Goal: Task Accomplishment & Management: Manage account settings

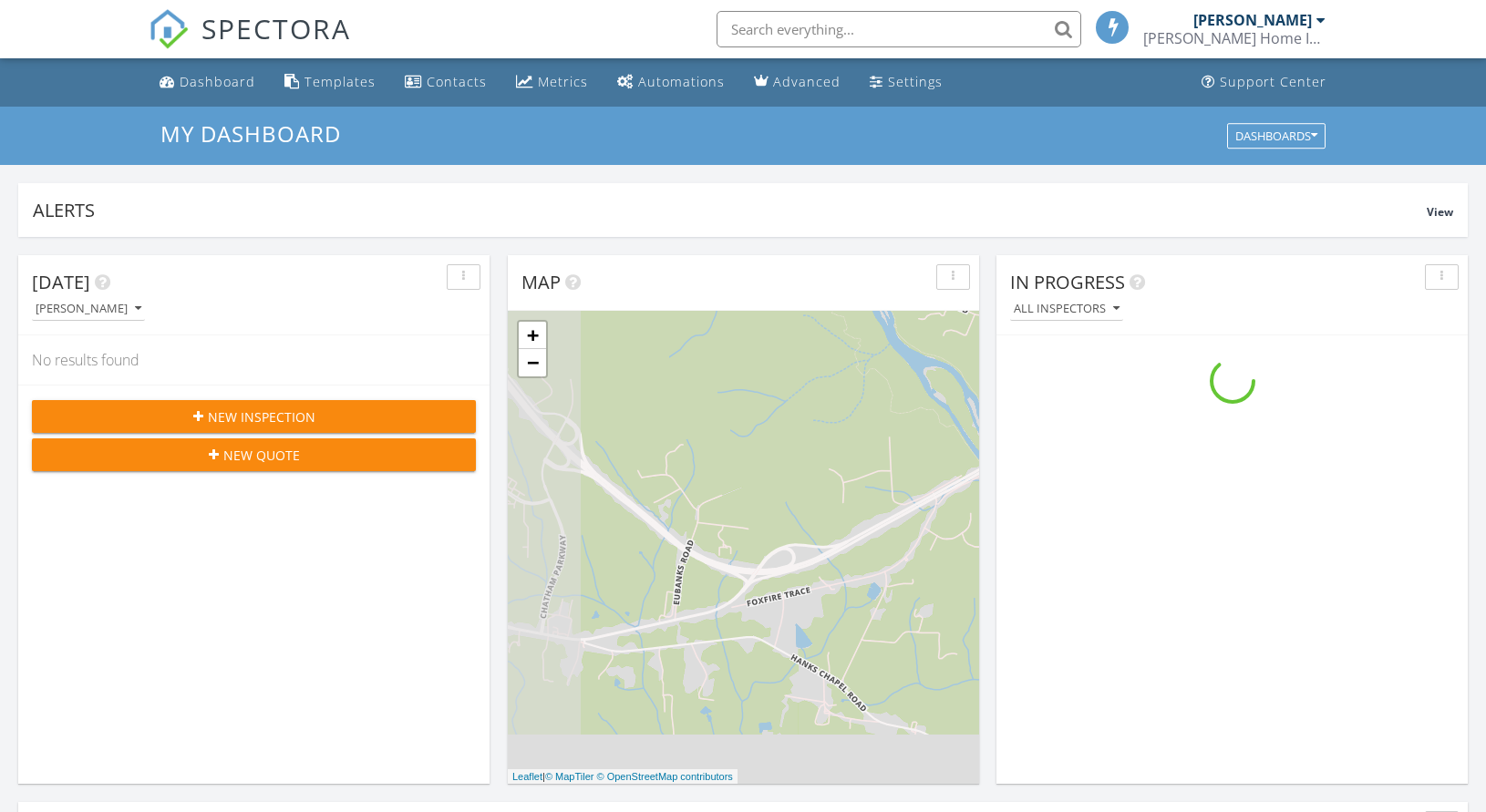
scroll to position [1688, 1514]
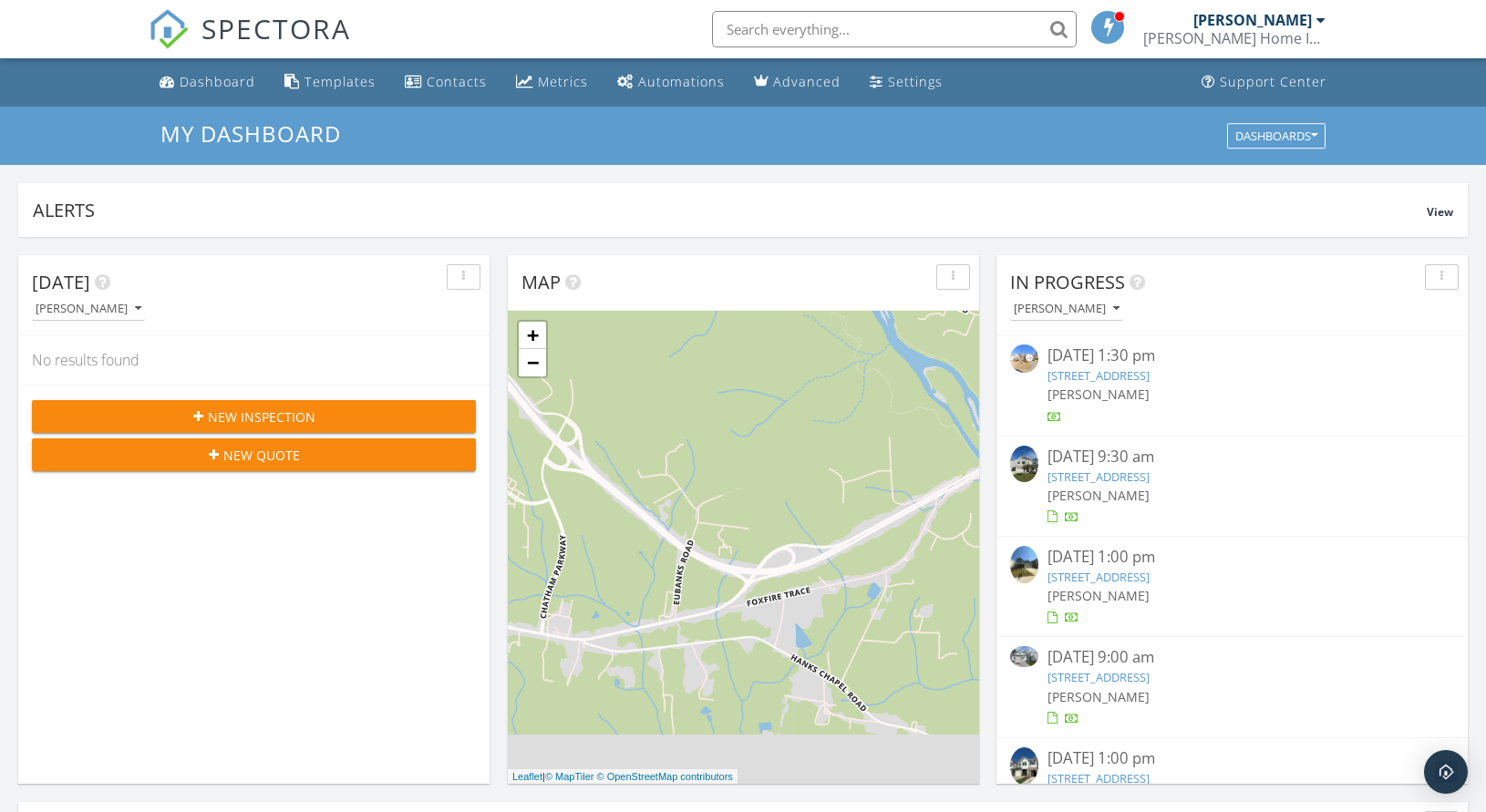
click at [1073, 309] on div "[PERSON_NAME]" at bounding box center [1066, 309] width 106 height 13
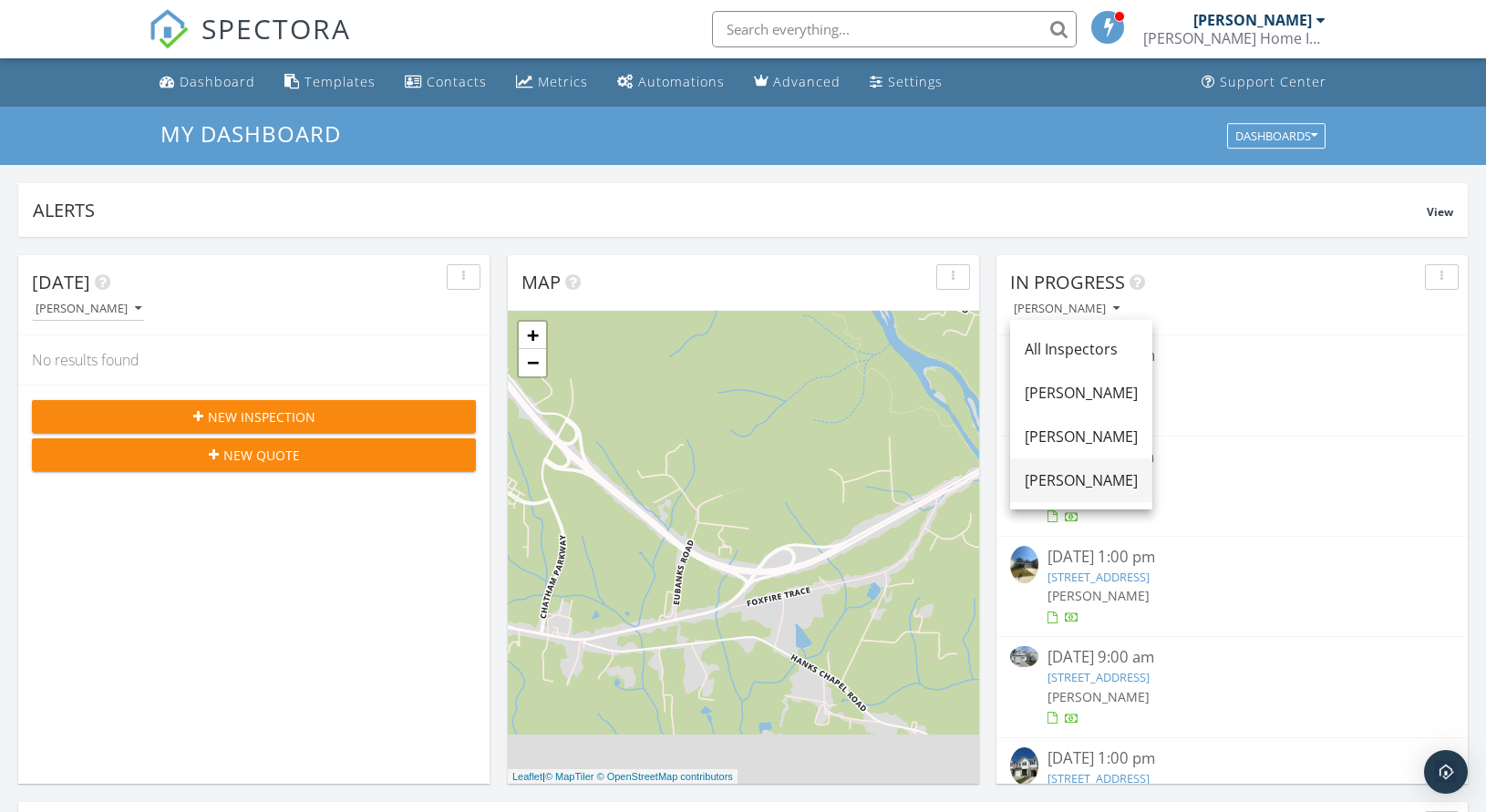
click at [1071, 486] on div "[PERSON_NAME]" at bounding box center [1081, 480] width 113 height 22
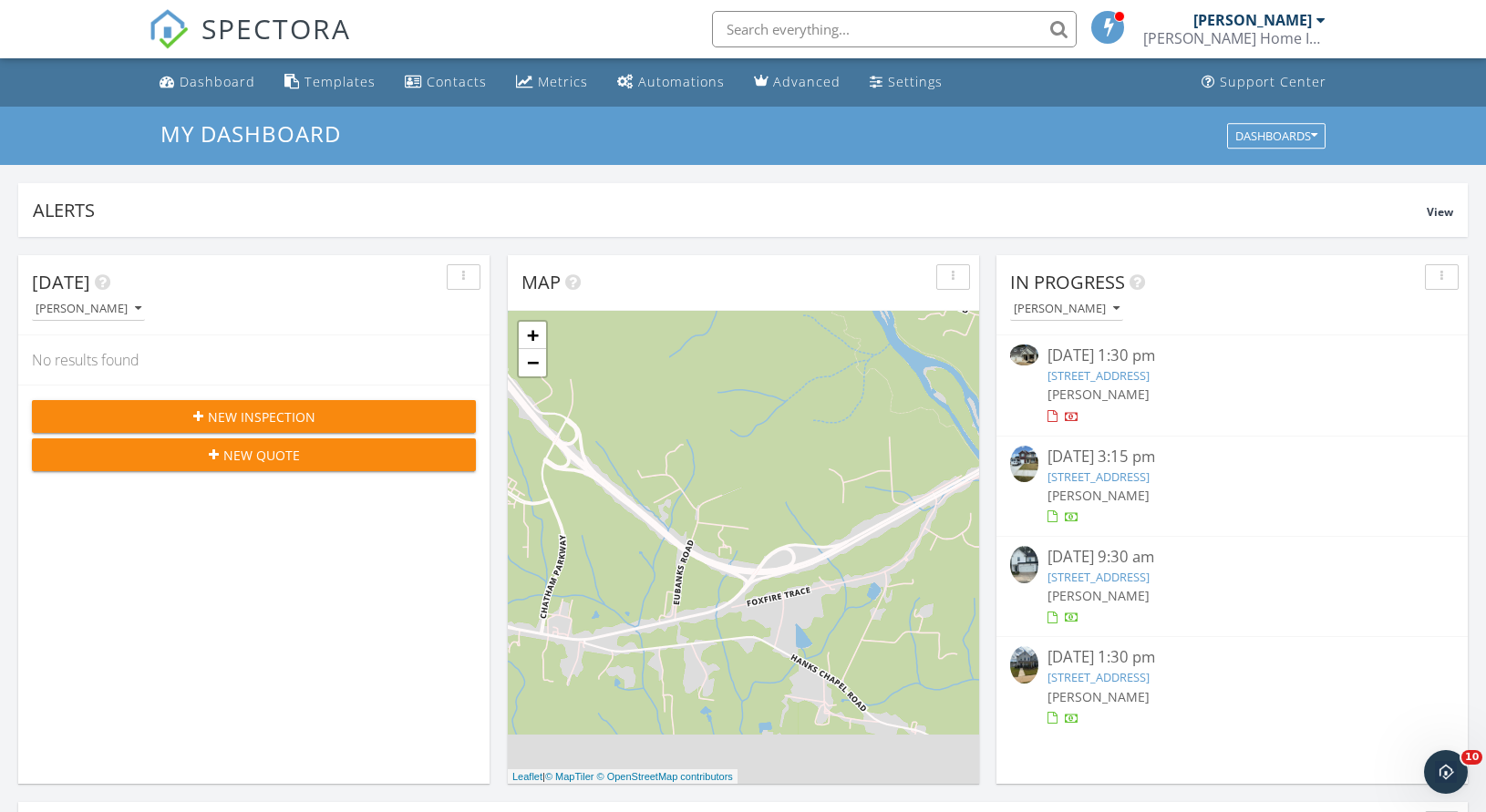
scroll to position [0, 0]
click at [1132, 376] on link "203 S Main St B, Four Oaks, NC 27524" at bounding box center [1098, 375] width 102 height 16
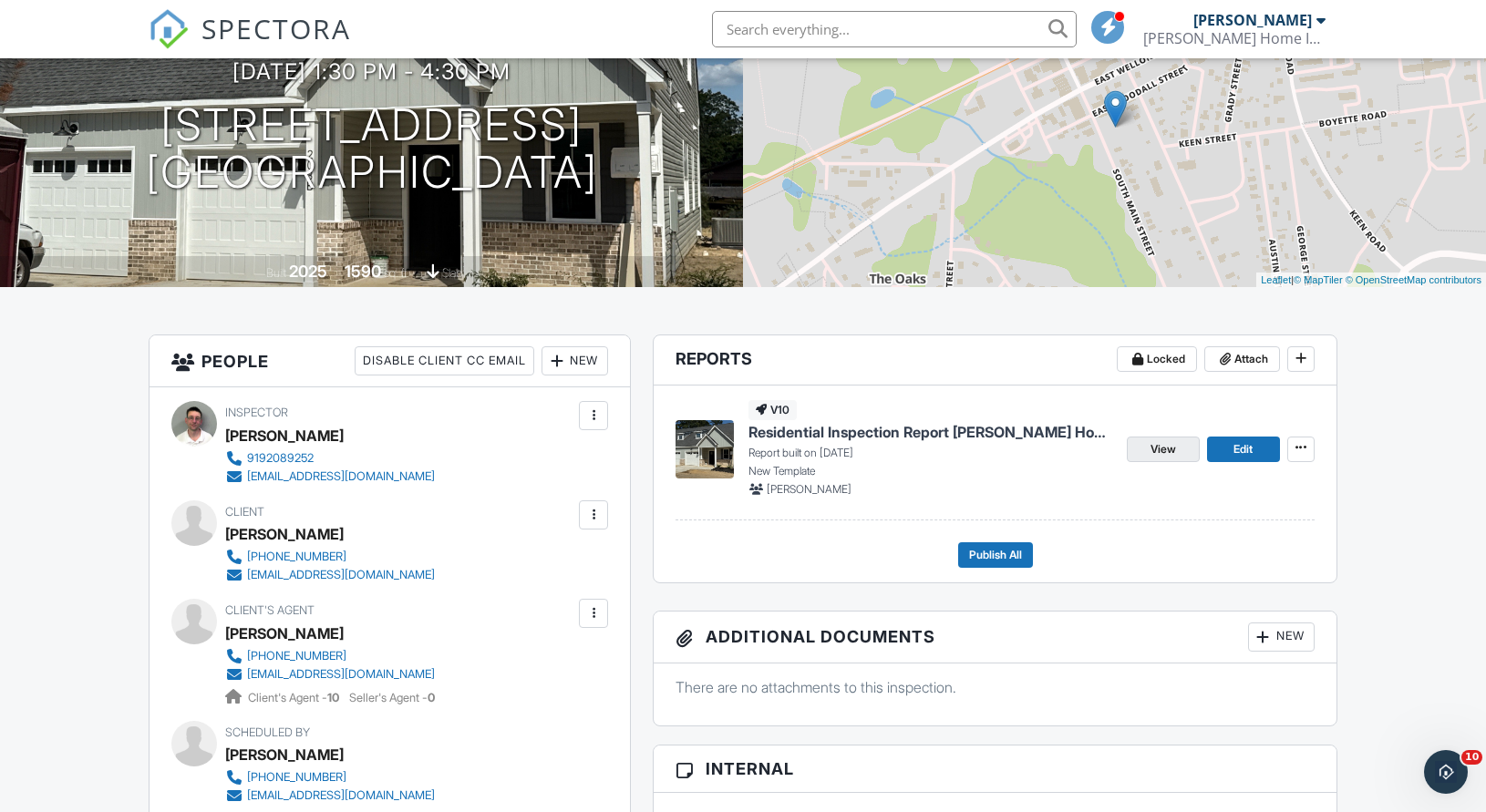
click at [1182, 445] on link "View" at bounding box center [1163, 449] width 73 height 25
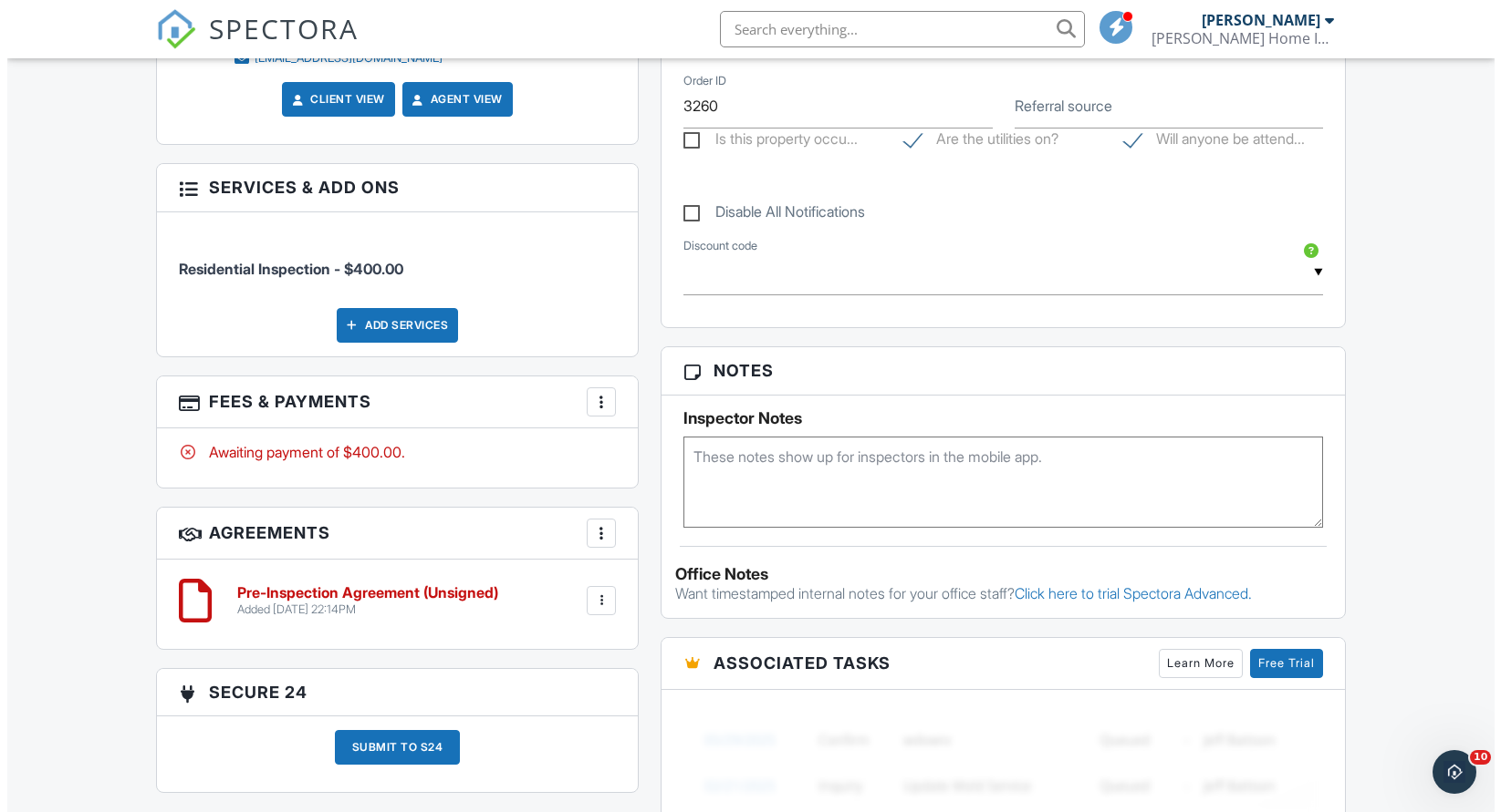
scroll to position [428, 0]
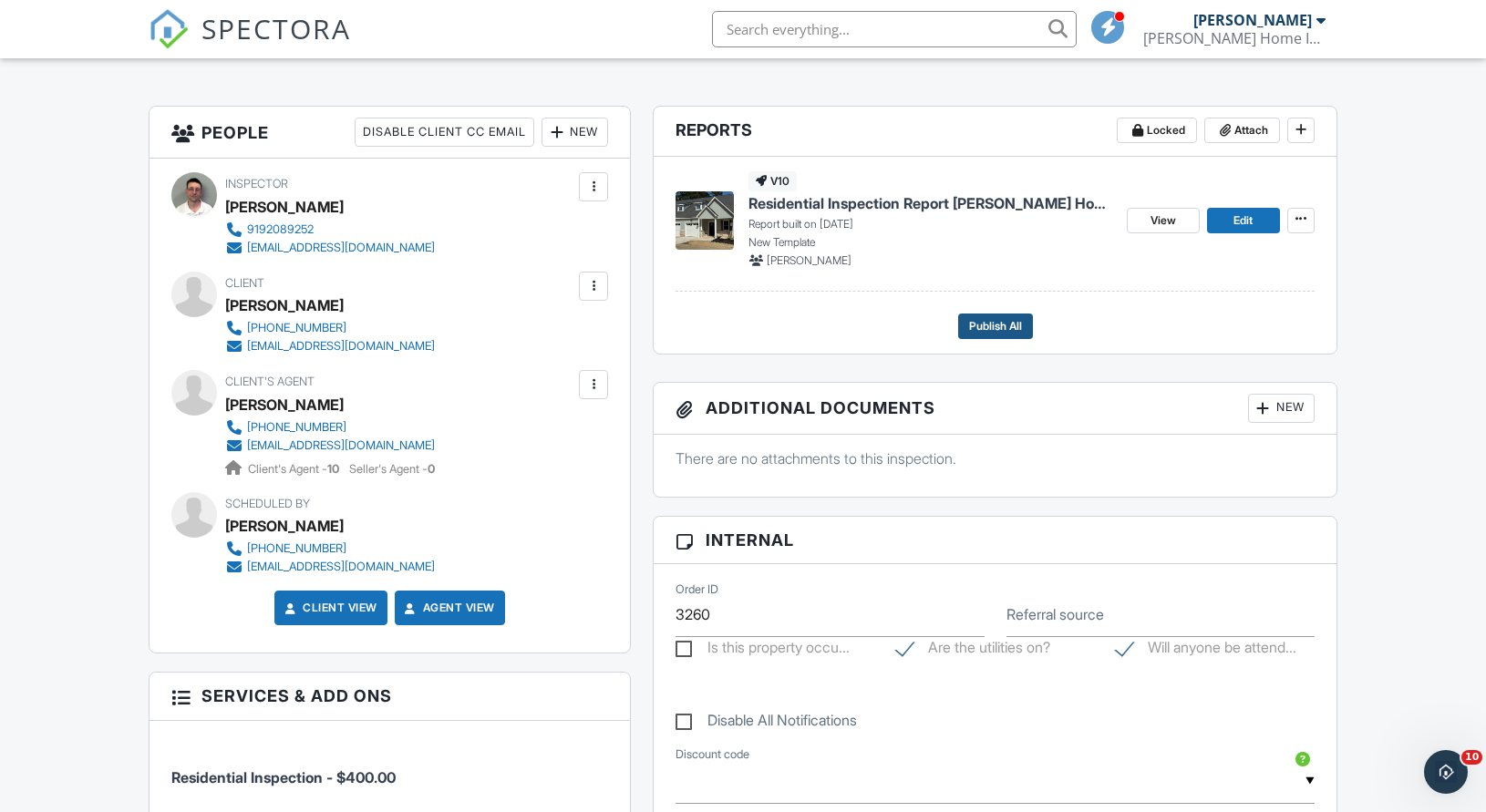
click at [993, 331] on span "Publish All" at bounding box center [995, 326] width 53 height 18
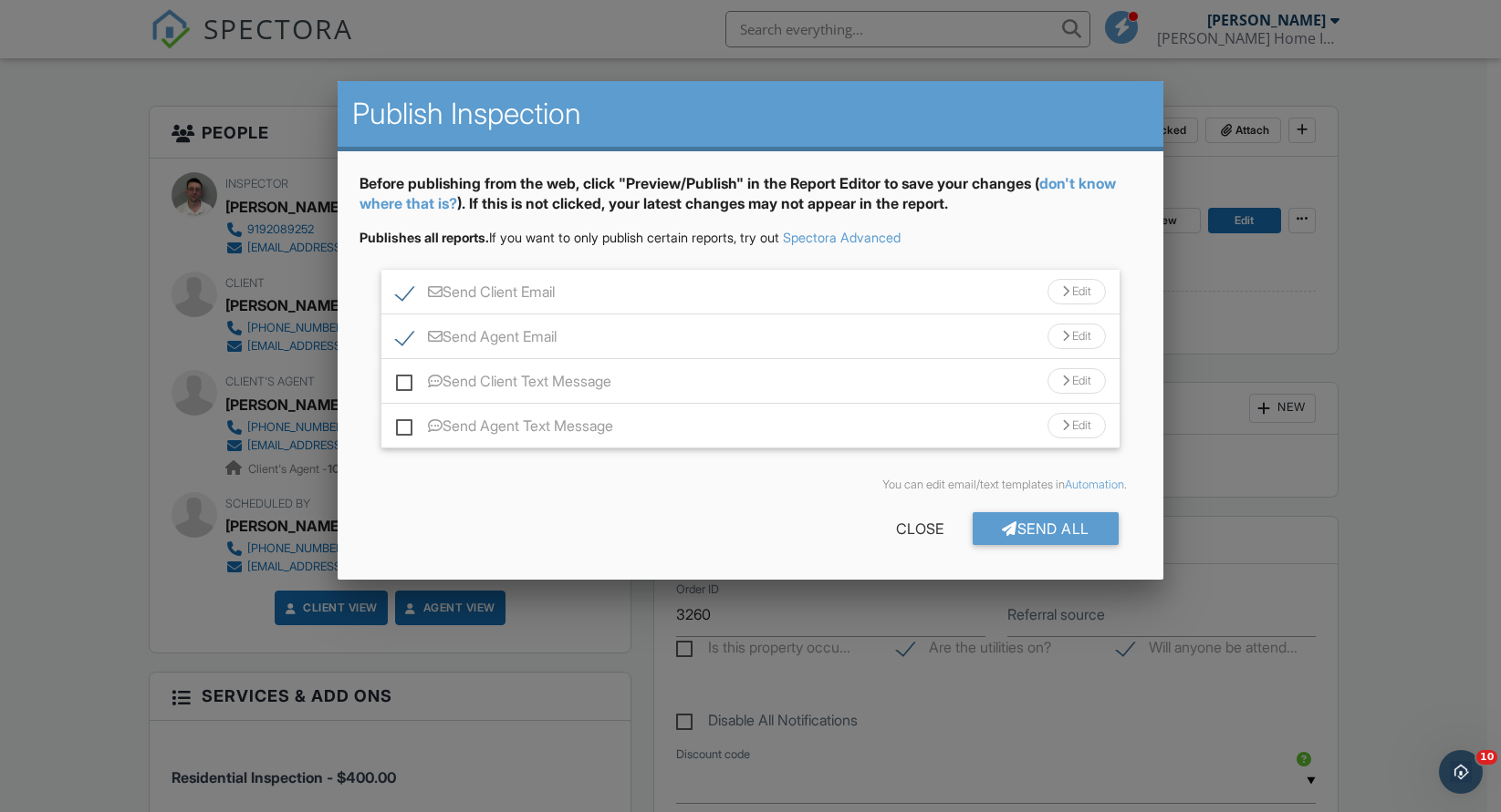
click at [407, 427] on label "Send Agent Text Message" at bounding box center [503, 429] width 217 height 23
click at [407, 423] on input "Send Agent Text Message" at bounding box center [401, 417] width 12 height 12
checkbox input "true"
click at [402, 385] on label "Send Client Text Message" at bounding box center [503, 384] width 215 height 23
click at [402, 378] on input "Send Client Text Message" at bounding box center [401, 372] width 12 height 12
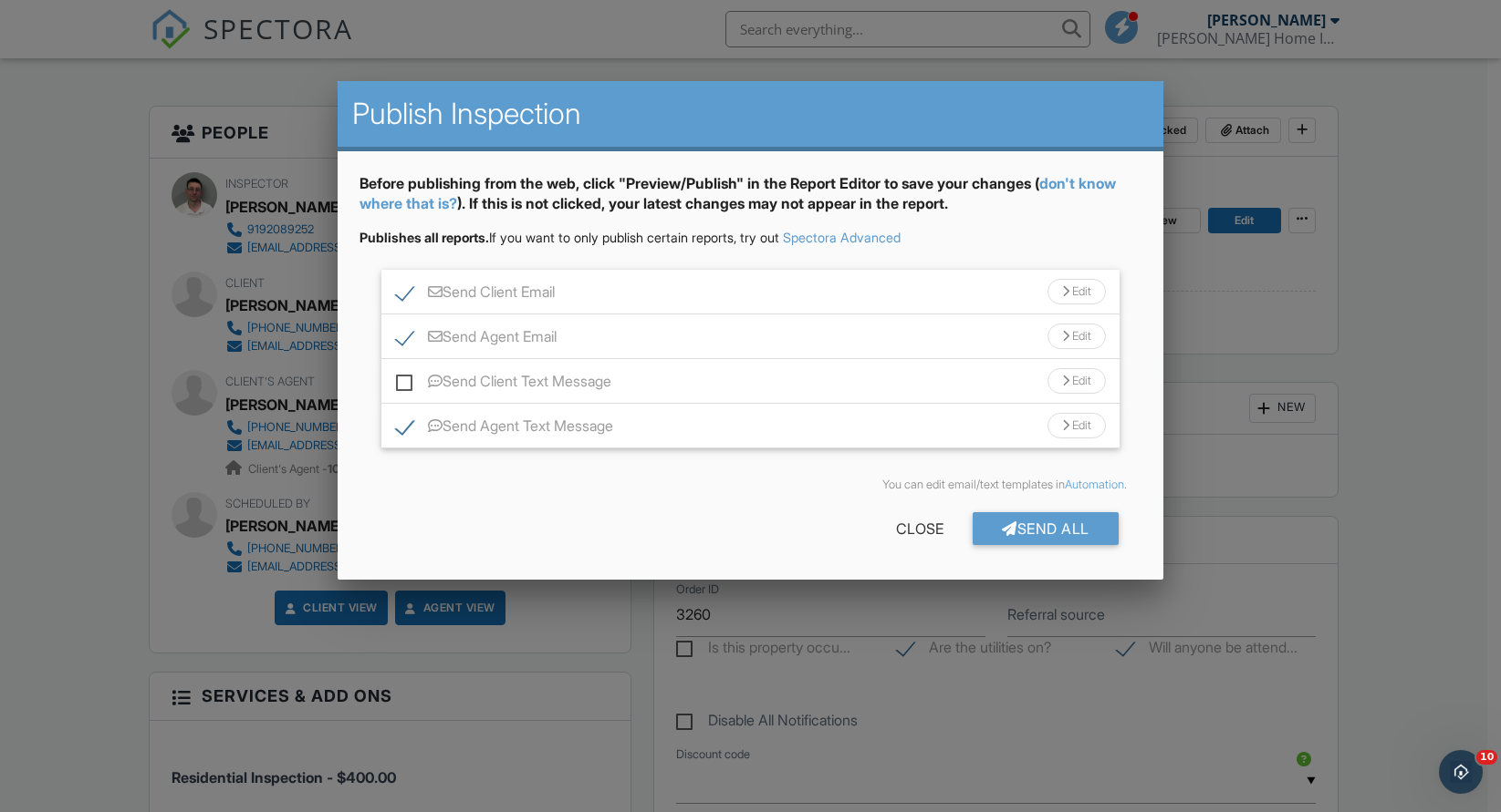
checkbox input "true"
click at [998, 519] on div "Send All" at bounding box center [1045, 529] width 146 height 33
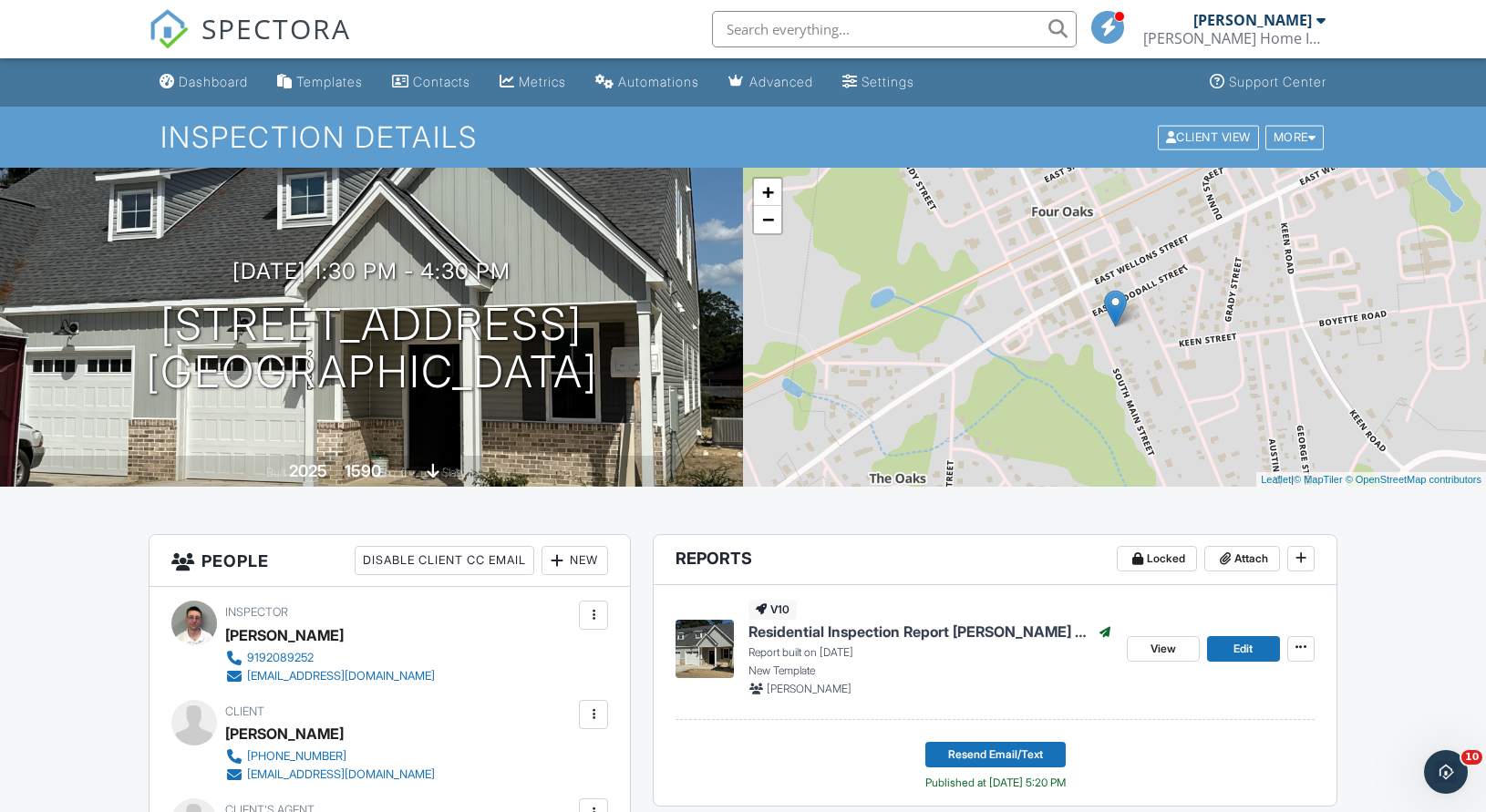
drag, startPoint x: 225, startPoint y: 85, endPoint x: 244, endPoint y: 98, distance: 23.0
click at [226, 85] on div "Dashboard" at bounding box center [213, 82] width 69 height 16
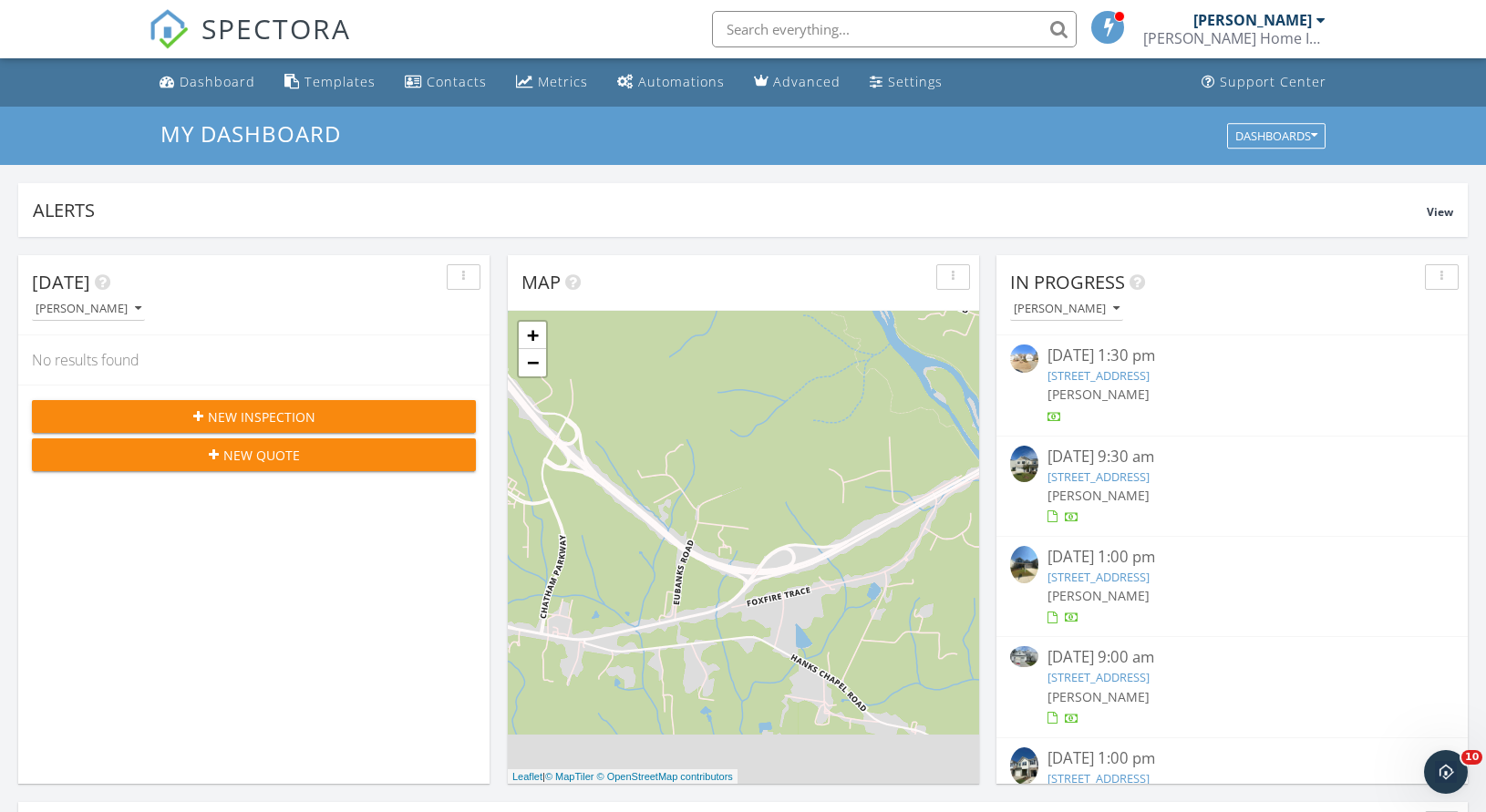
click at [1083, 319] on button "[PERSON_NAME]" at bounding box center [1066, 310] width 113 height 24
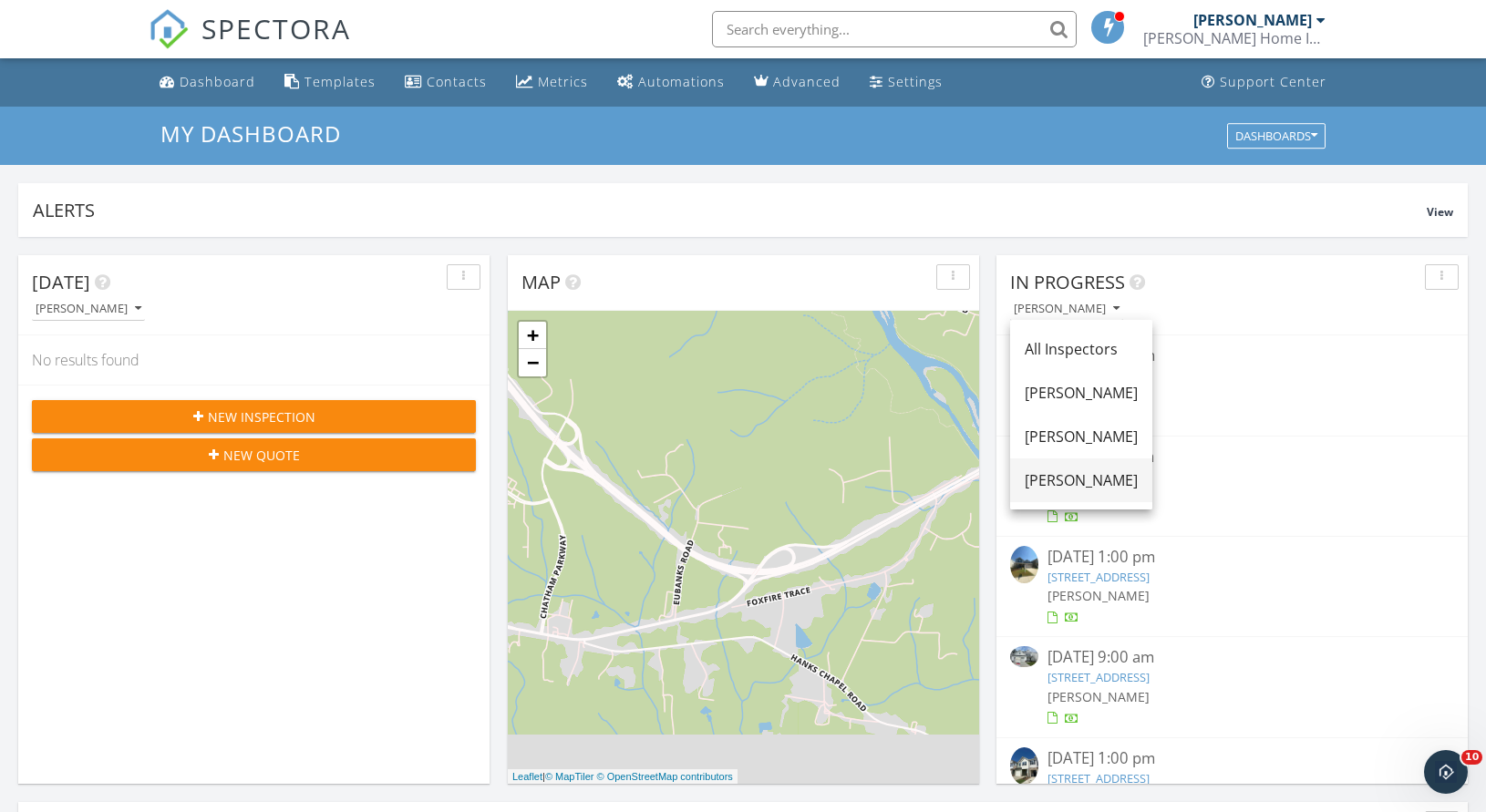
click at [1075, 479] on div "[PERSON_NAME]" at bounding box center [1081, 480] width 113 height 22
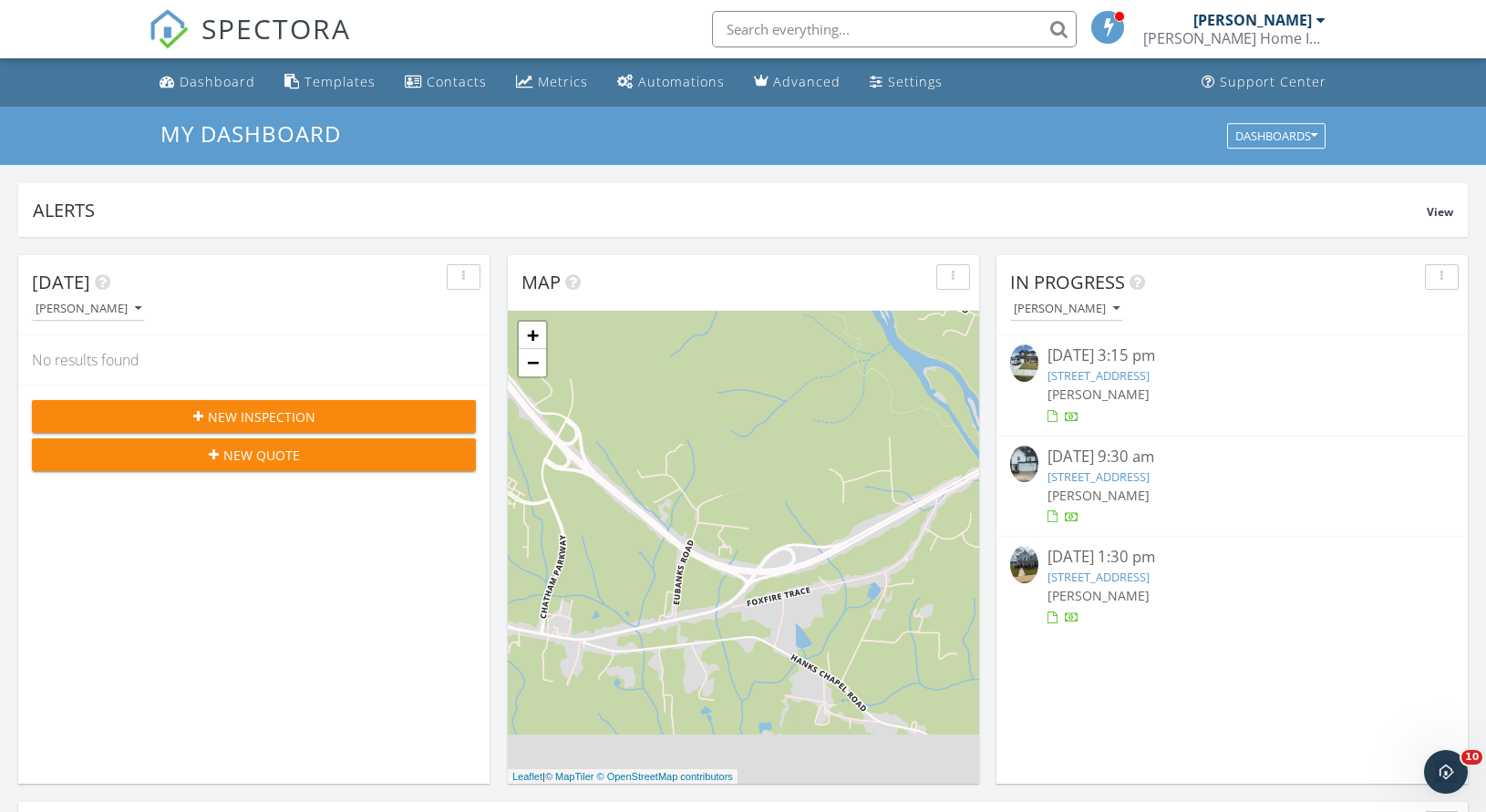
click at [1088, 377] on link "120 W Saltgrass Ln, Smithfield, NC 27577" at bounding box center [1098, 375] width 102 height 16
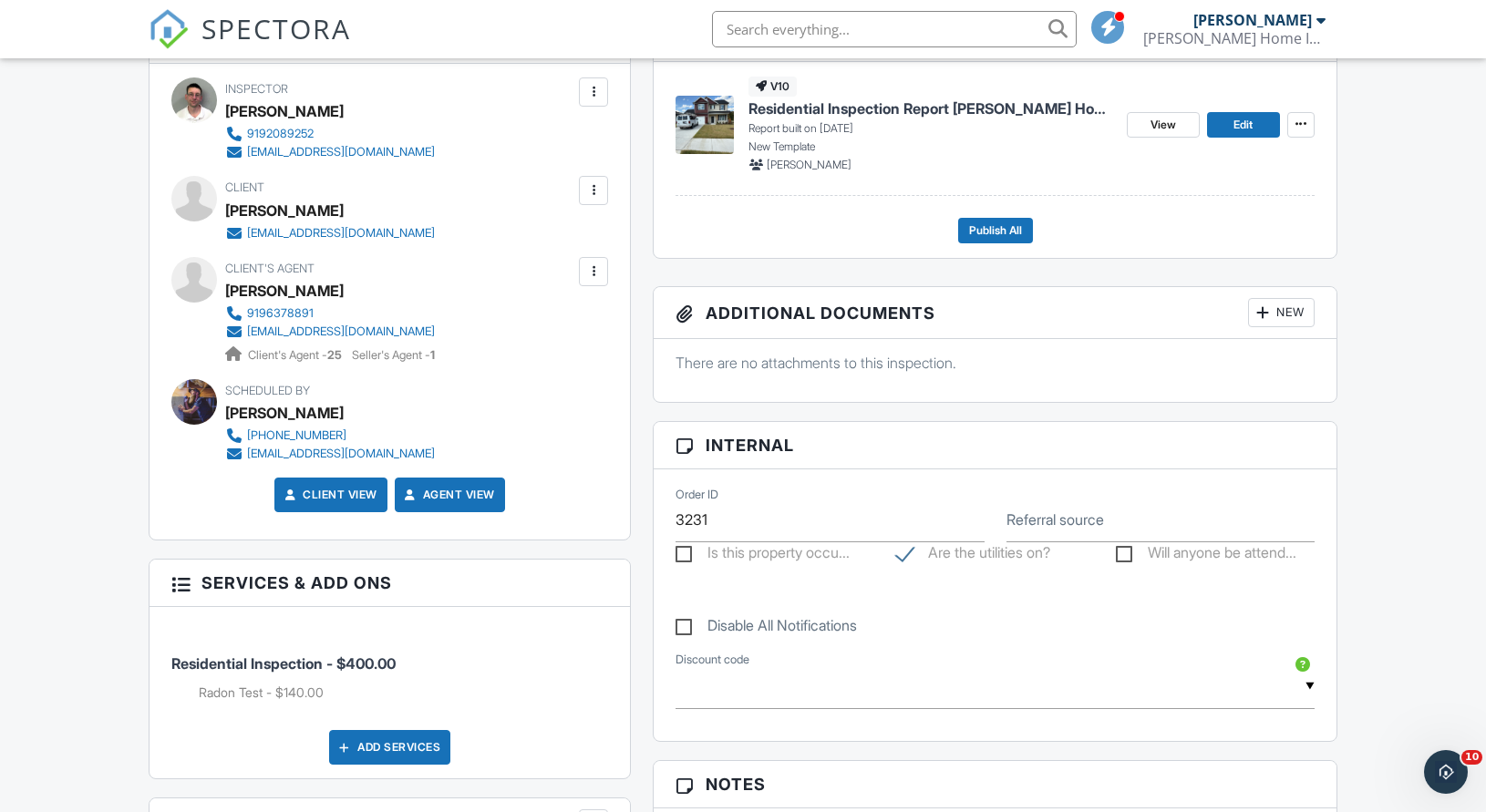
scroll to position [615, 0]
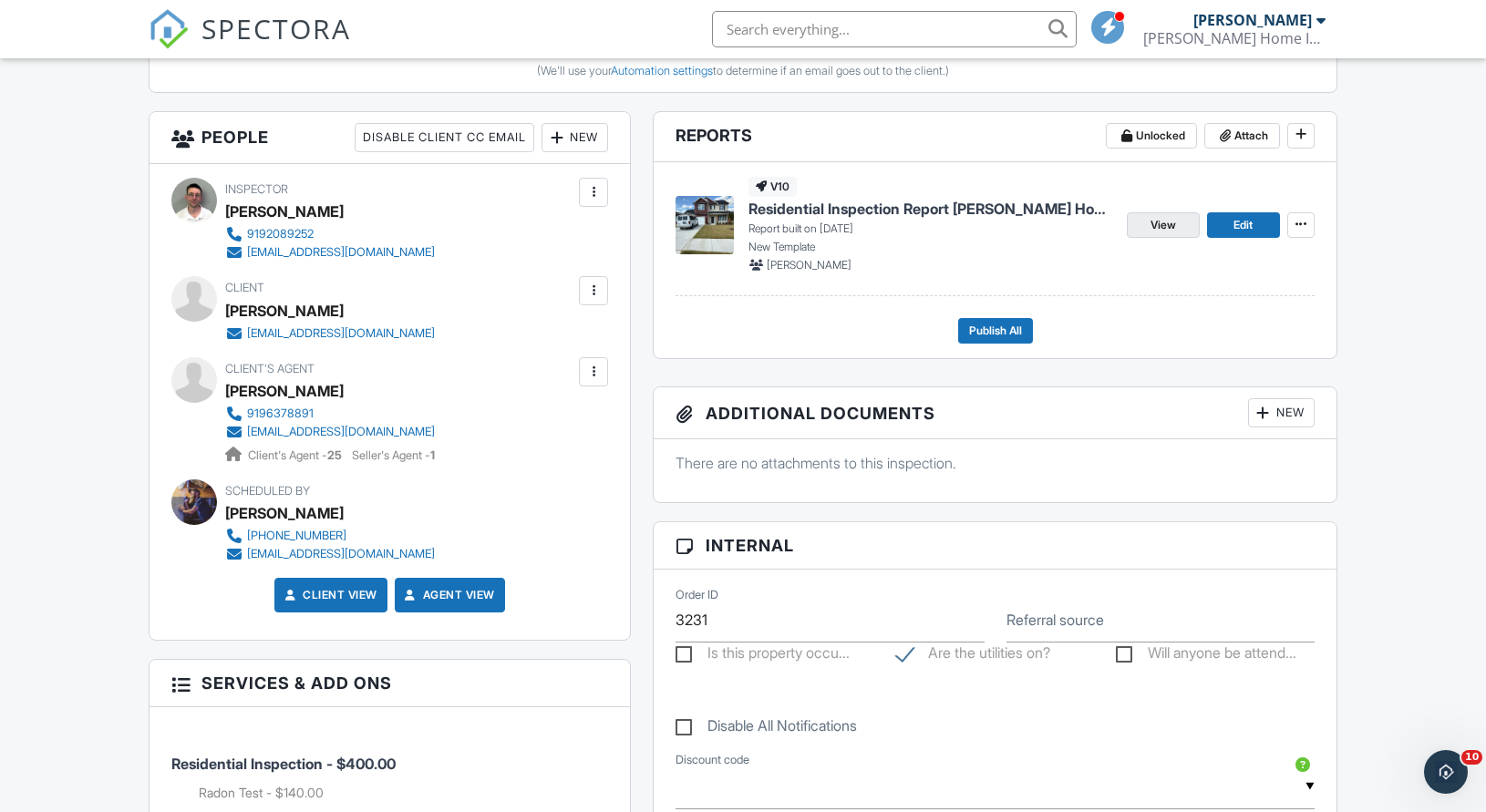
click at [1149, 230] on link "View" at bounding box center [1163, 224] width 73 height 25
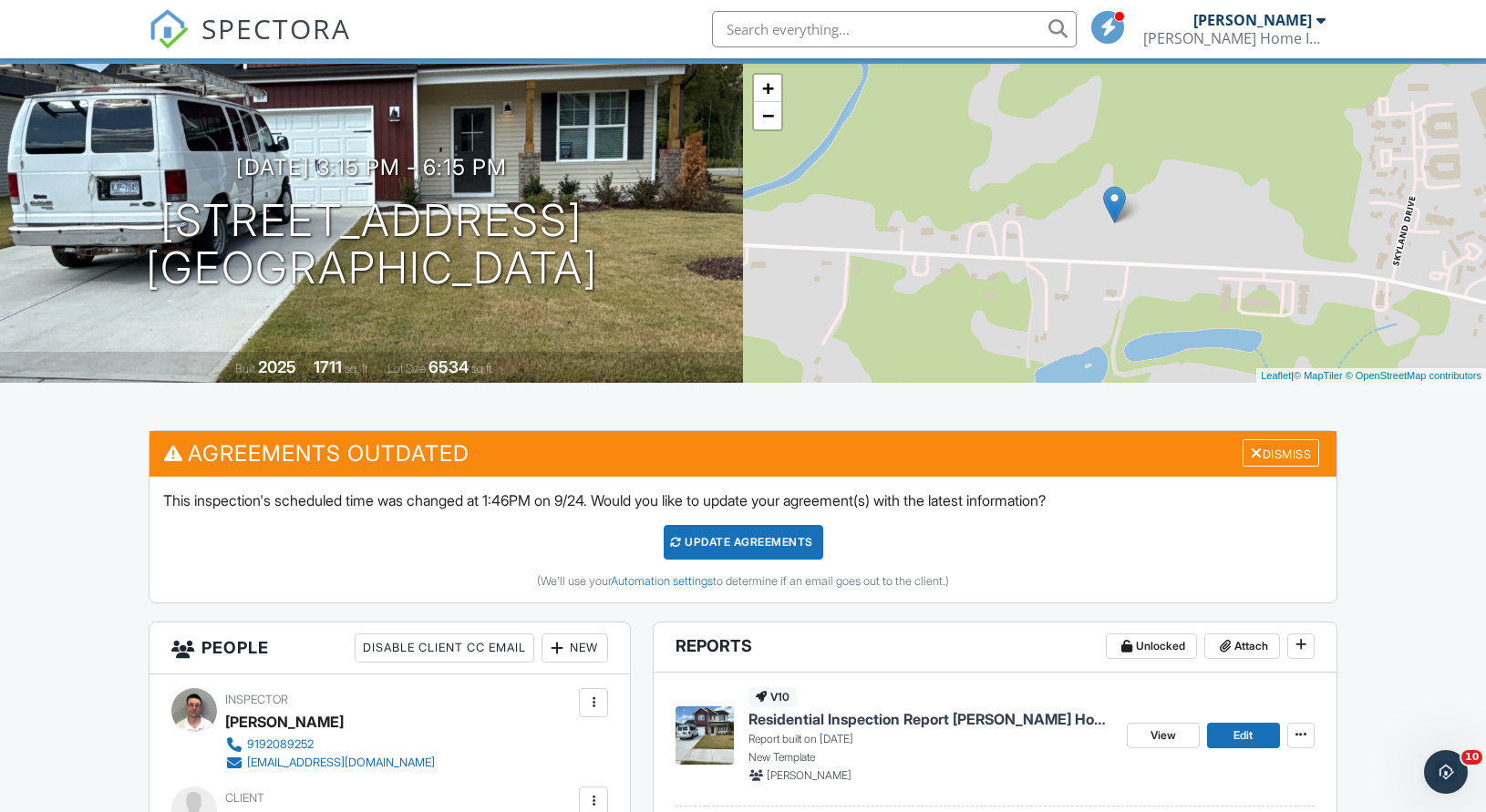
scroll to position [257, 0]
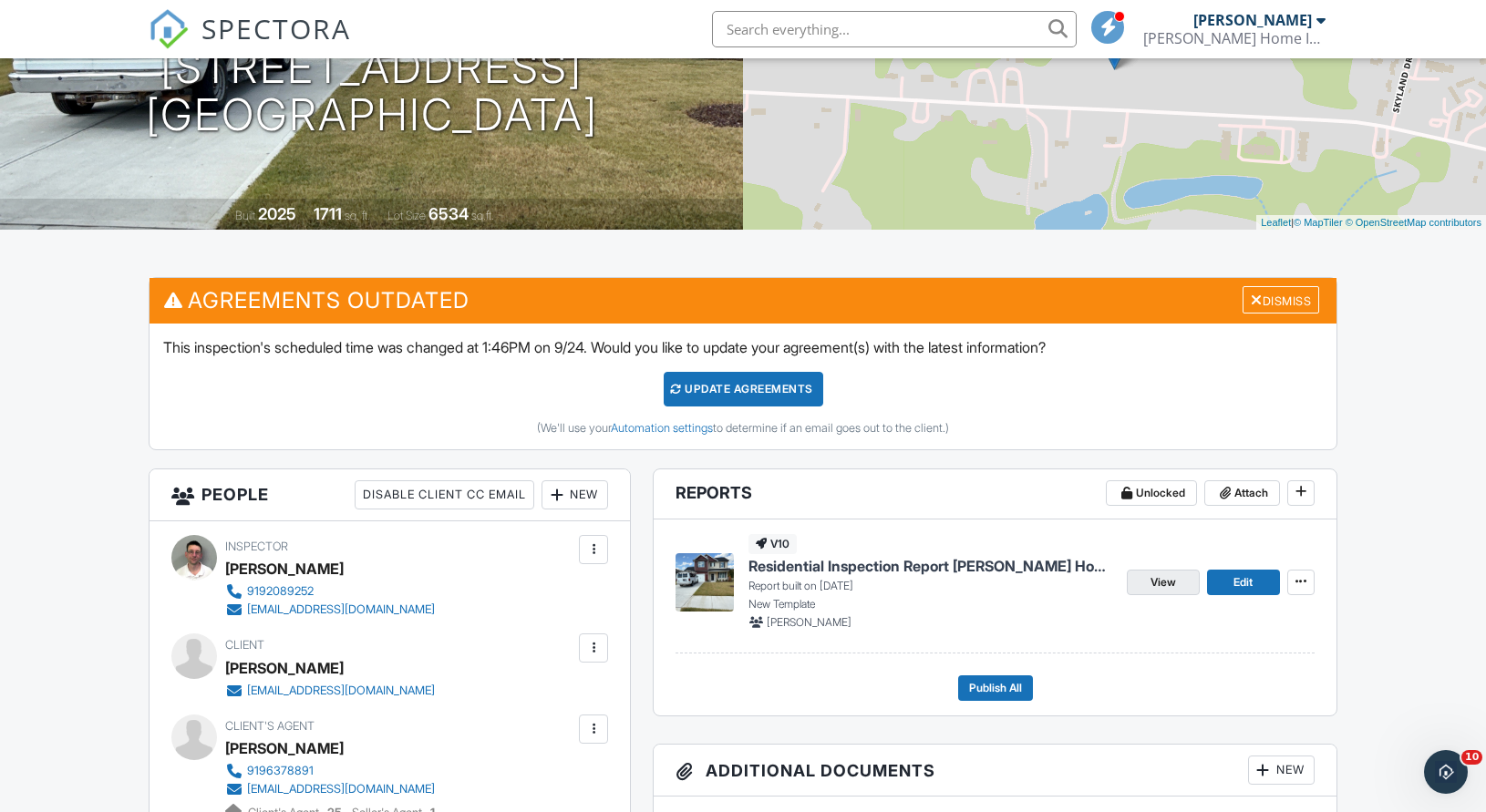
click at [1164, 587] on span "View" at bounding box center [1163, 582] width 25 height 18
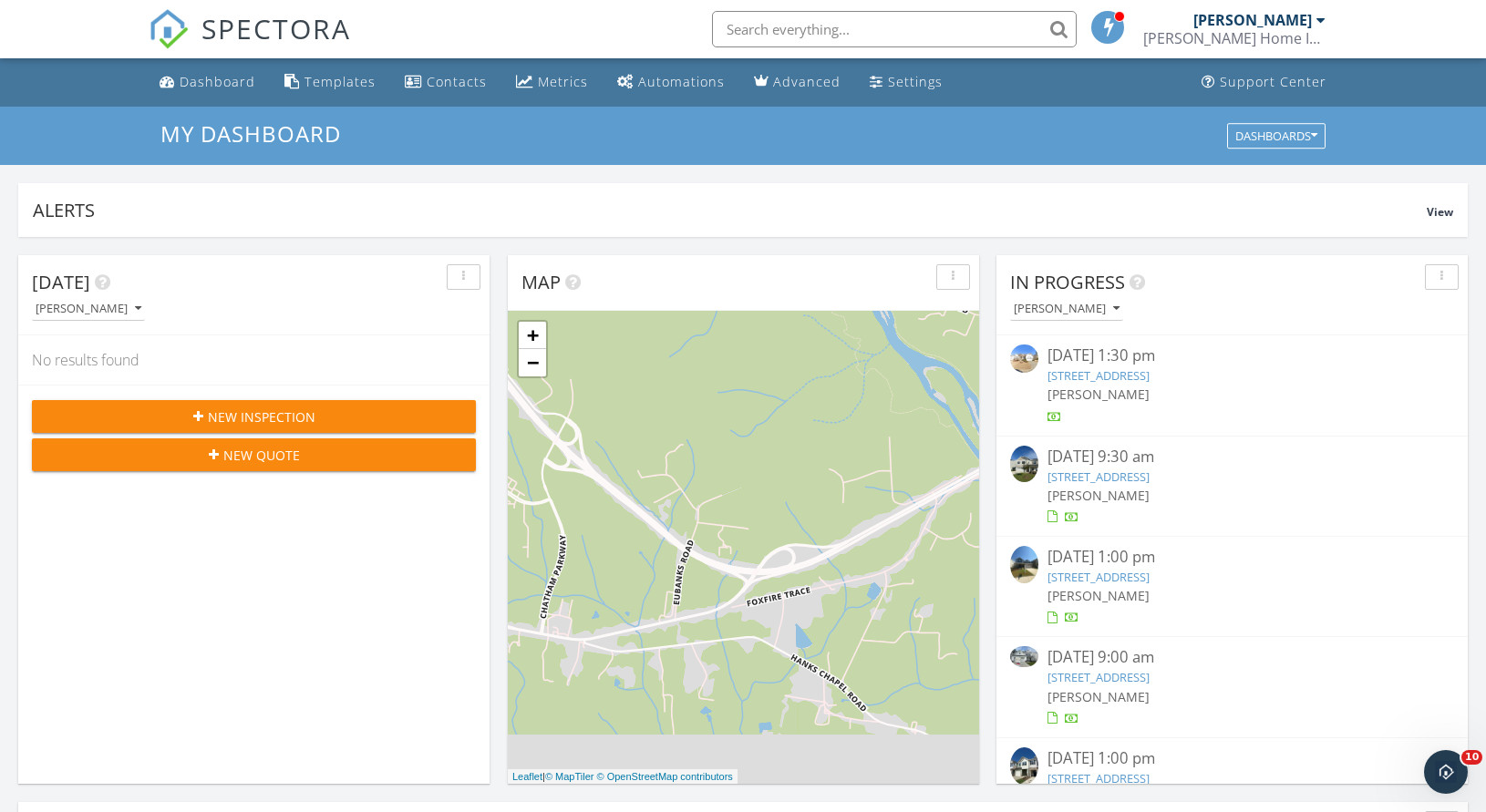
drag, startPoint x: 1102, startPoint y: 298, endPoint x: 1098, endPoint y: 322, distance: 24.3
click at [1102, 299] on button "[PERSON_NAME]" at bounding box center [1066, 310] width 113 height 24
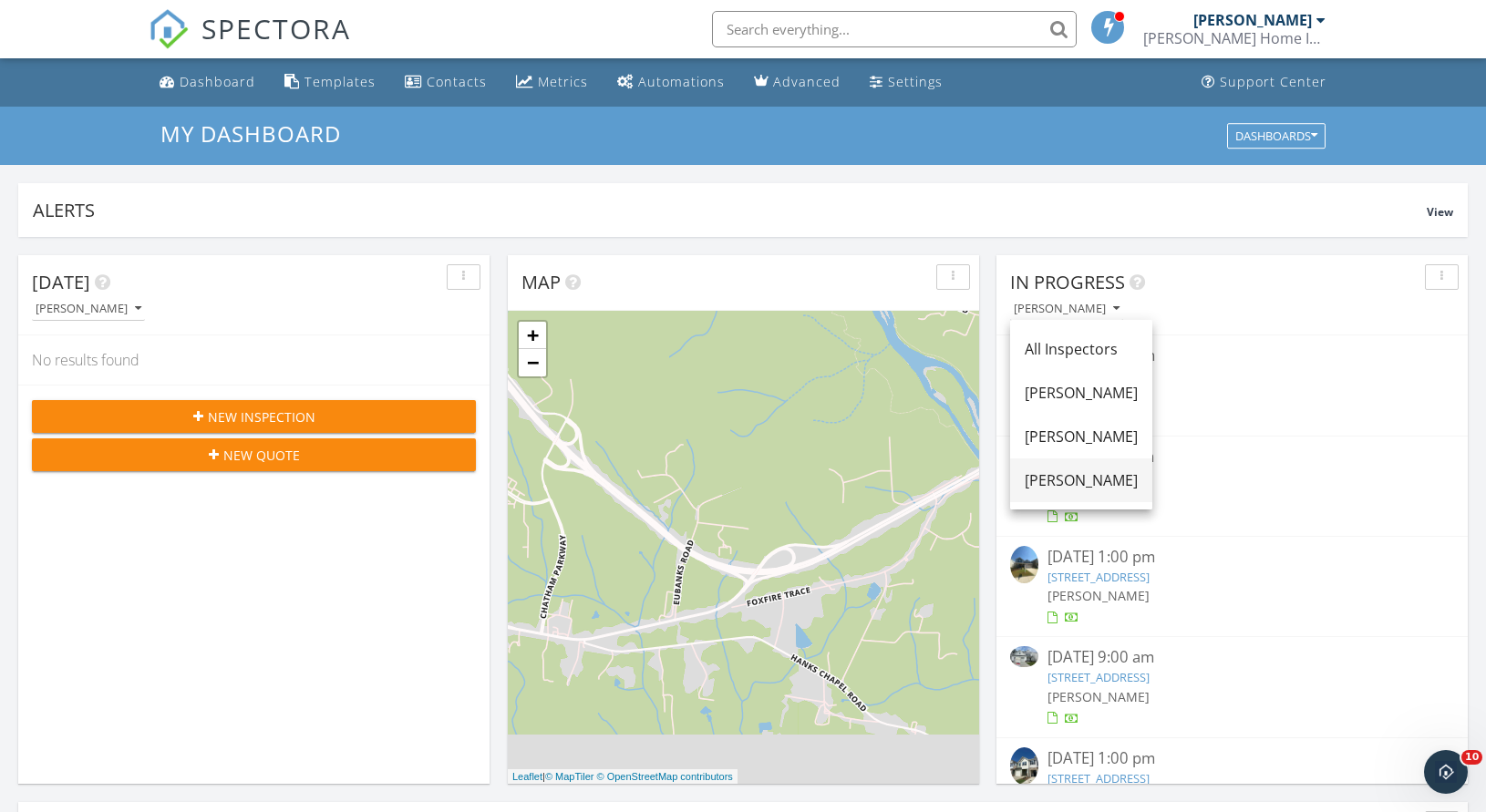
click at [1066, 491] on div "[PERSON_NAME]" at bounding box center [1081, 480] width 113 height 22
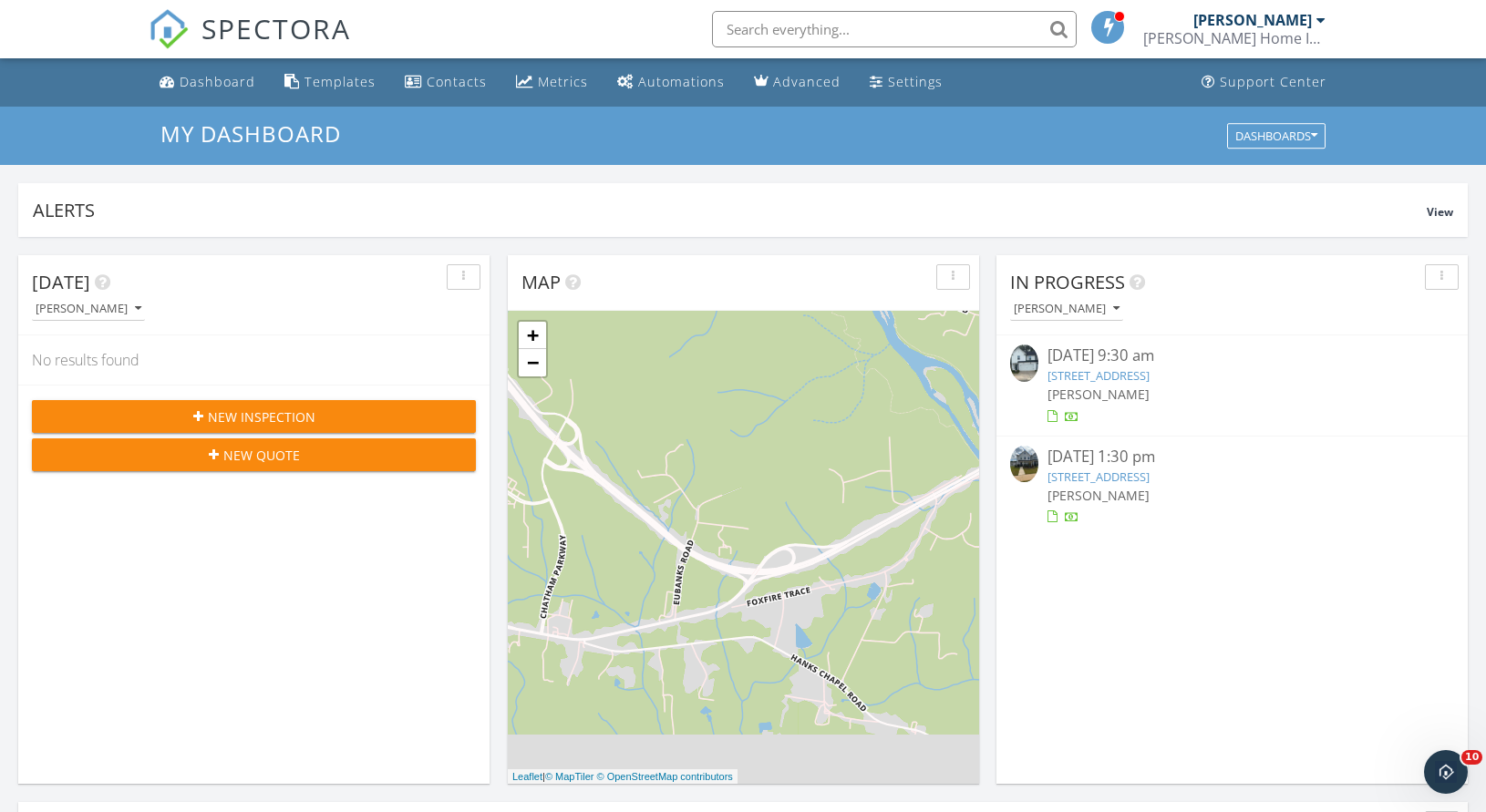
click at [1089, 367] on link "2222 Seacoast Ave, Durham, NC 27703" at bounding box center [1098, 375] width 102 height 16
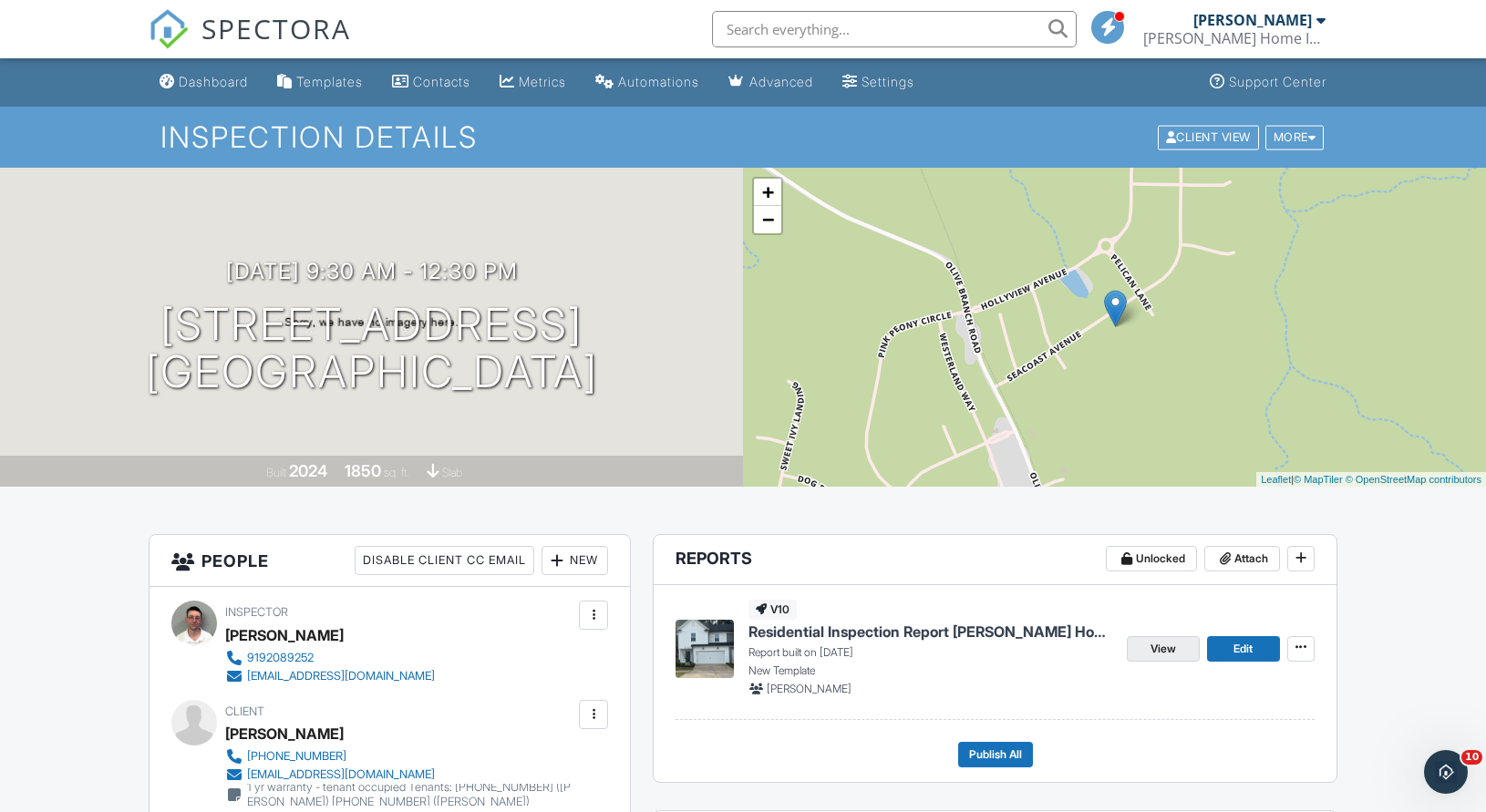
click at [1169, 645] on span "View" at bounding box center [1163, 649] width 25 height 18
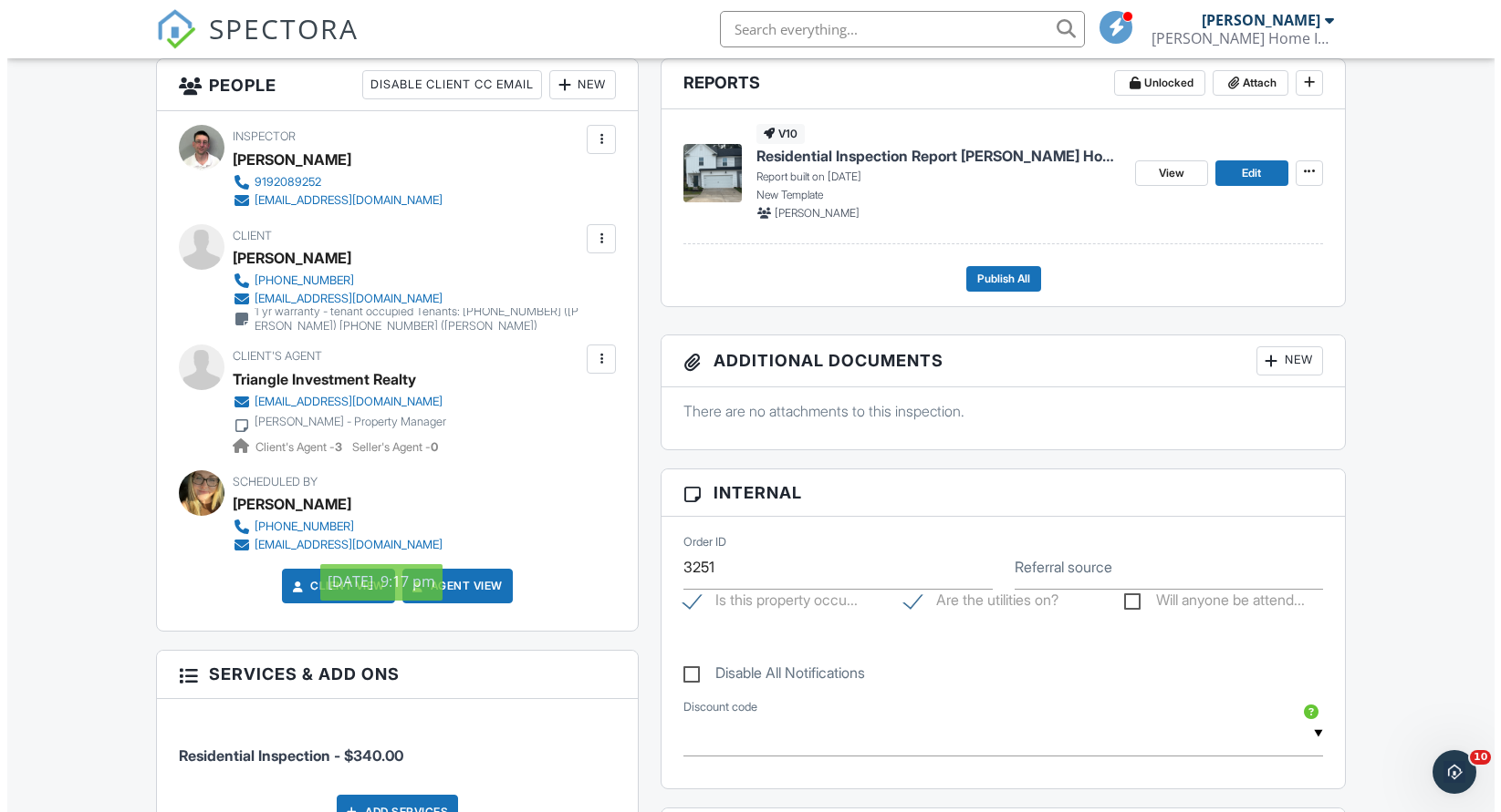
scroll to position [240, 0]
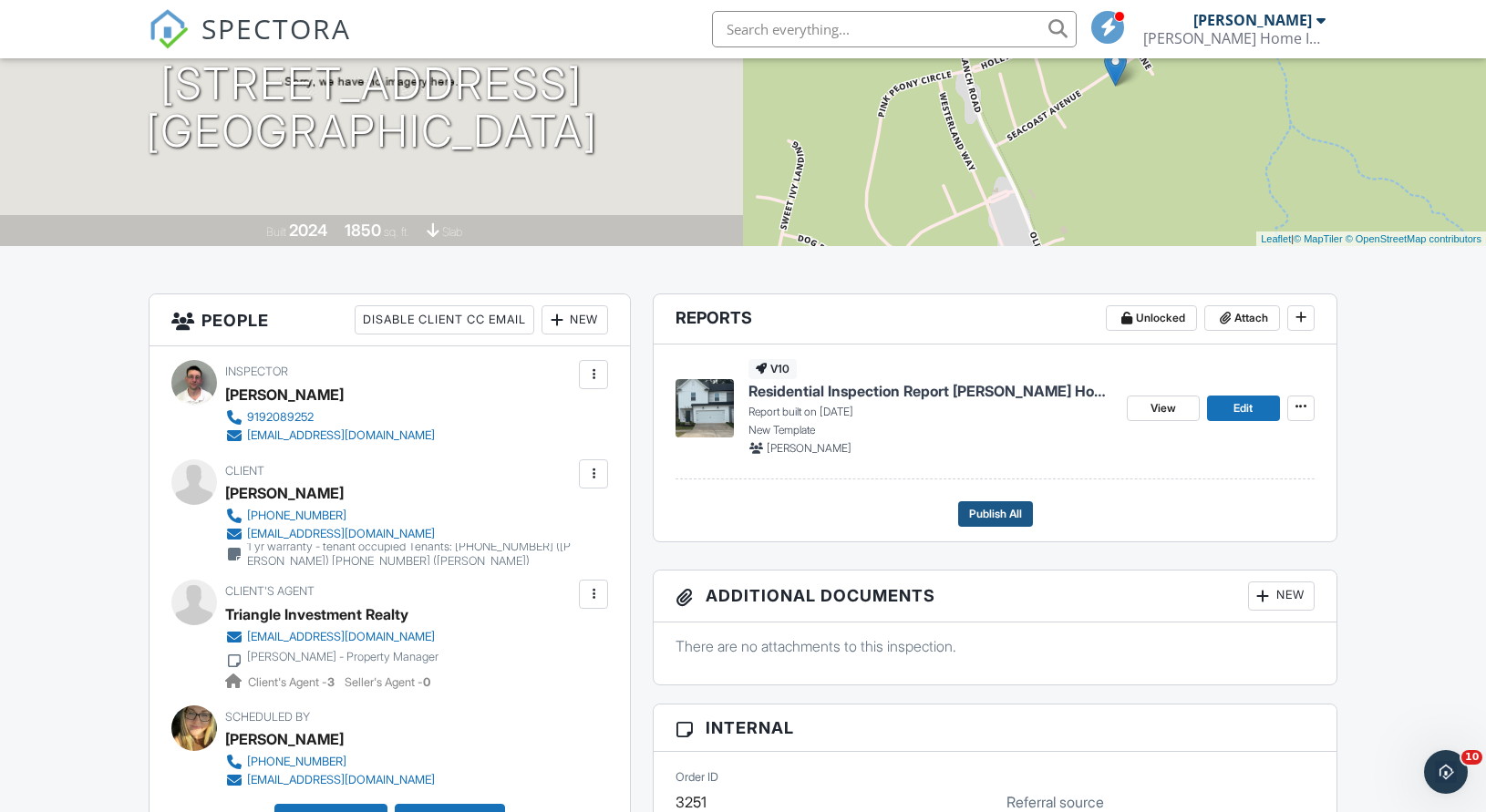
click at [976, 509] on span "Publish All" at bounding box center [995, 513] width 53 height 18
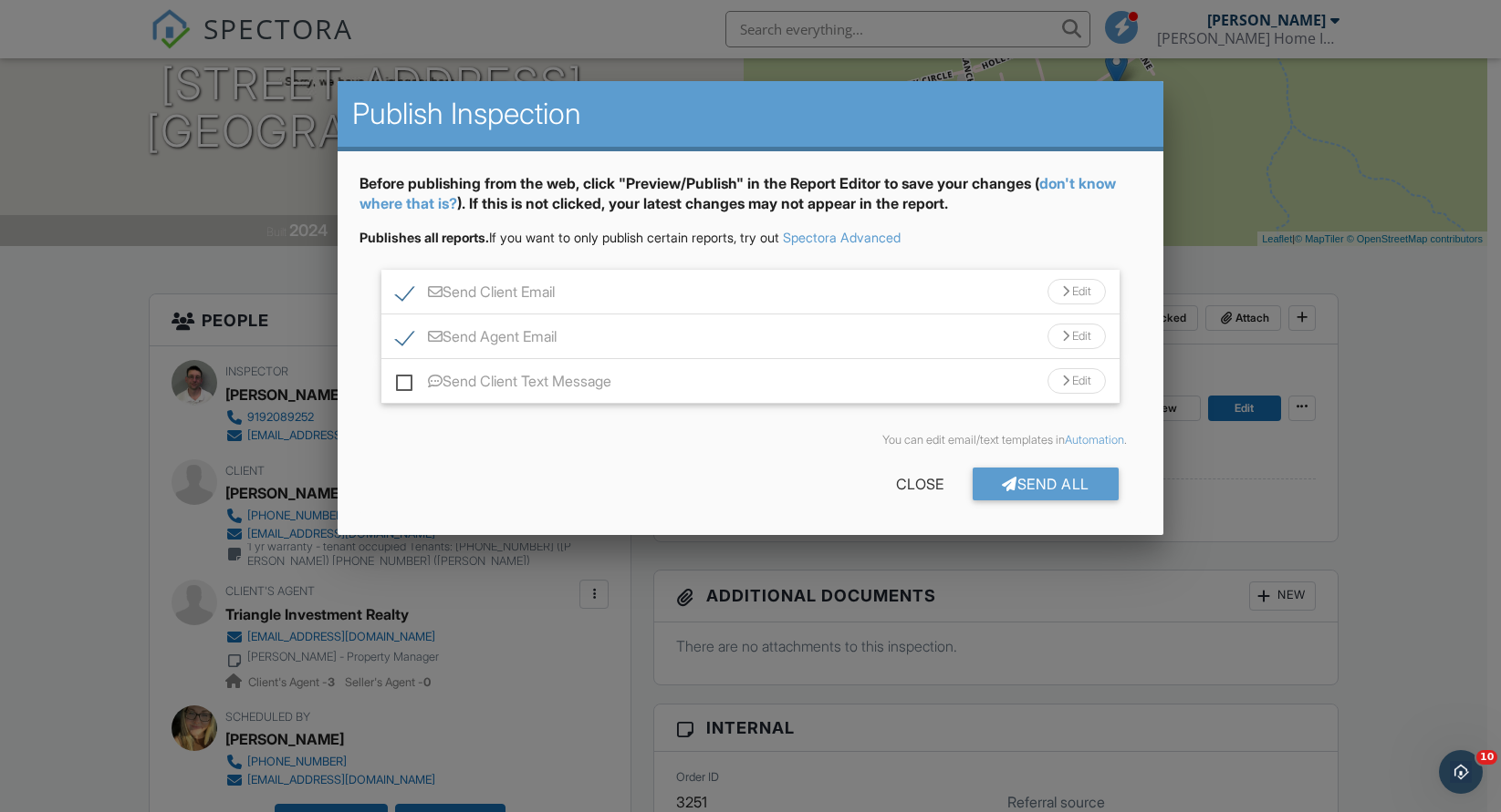
click at [406, 380] on label "Send Client Text Message" at bounding box center [503, 384] width 215 height 23
click at [406, 378] on input "Send Client Text Message" at bounding box center [401, 372] width 12 height 12
checkbox input "true"
click at [1006, 484] on div at bounding box center [1009, 484] width 16 height 15
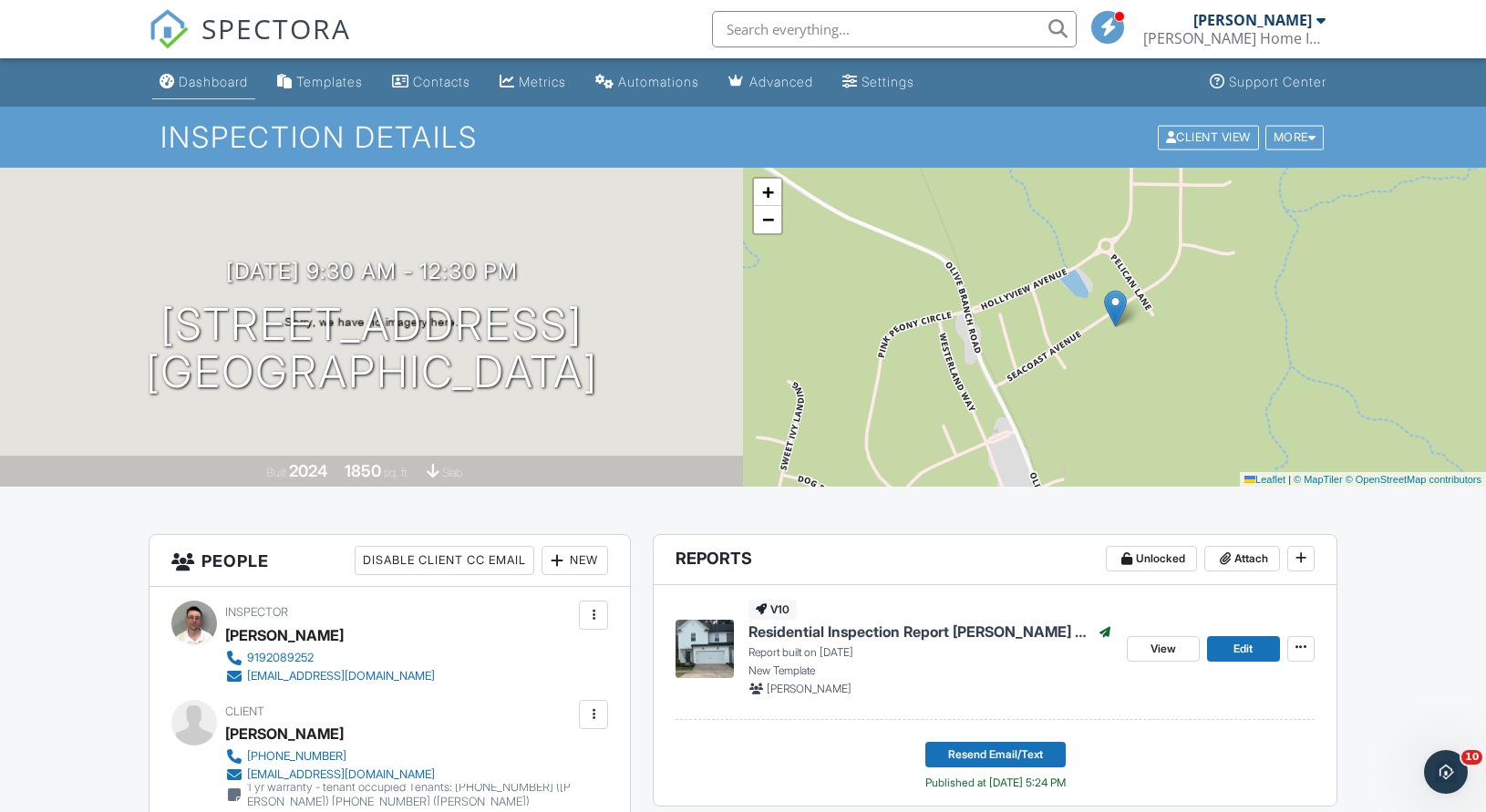
click at [222, 77] on div "Dashboard" at bounding box center [213, 82] width 69 height 16
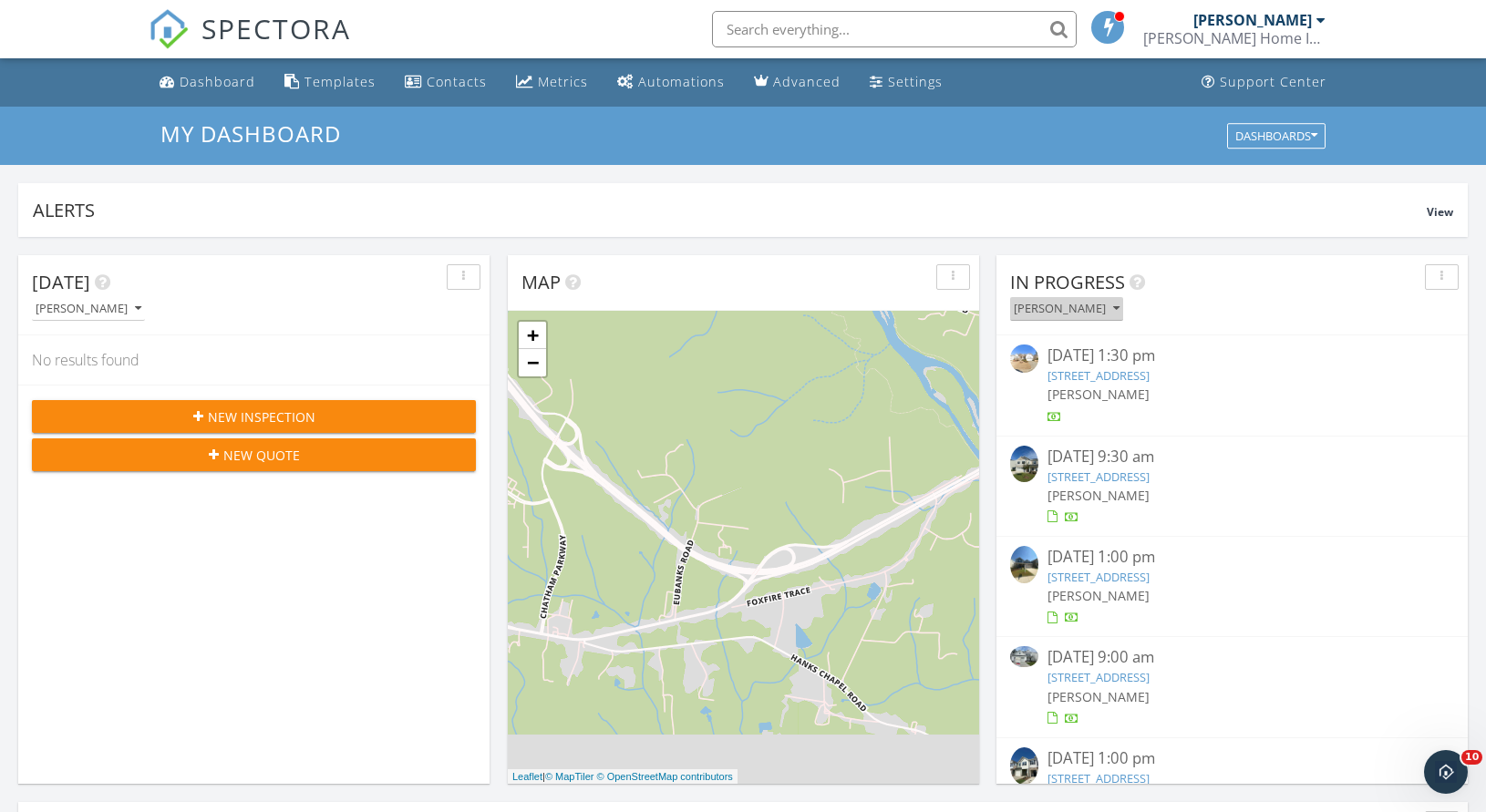
click at [1064, 304] on div "[PERSON_NAME]" at bounding box center [1066, 309] width 106 height 13
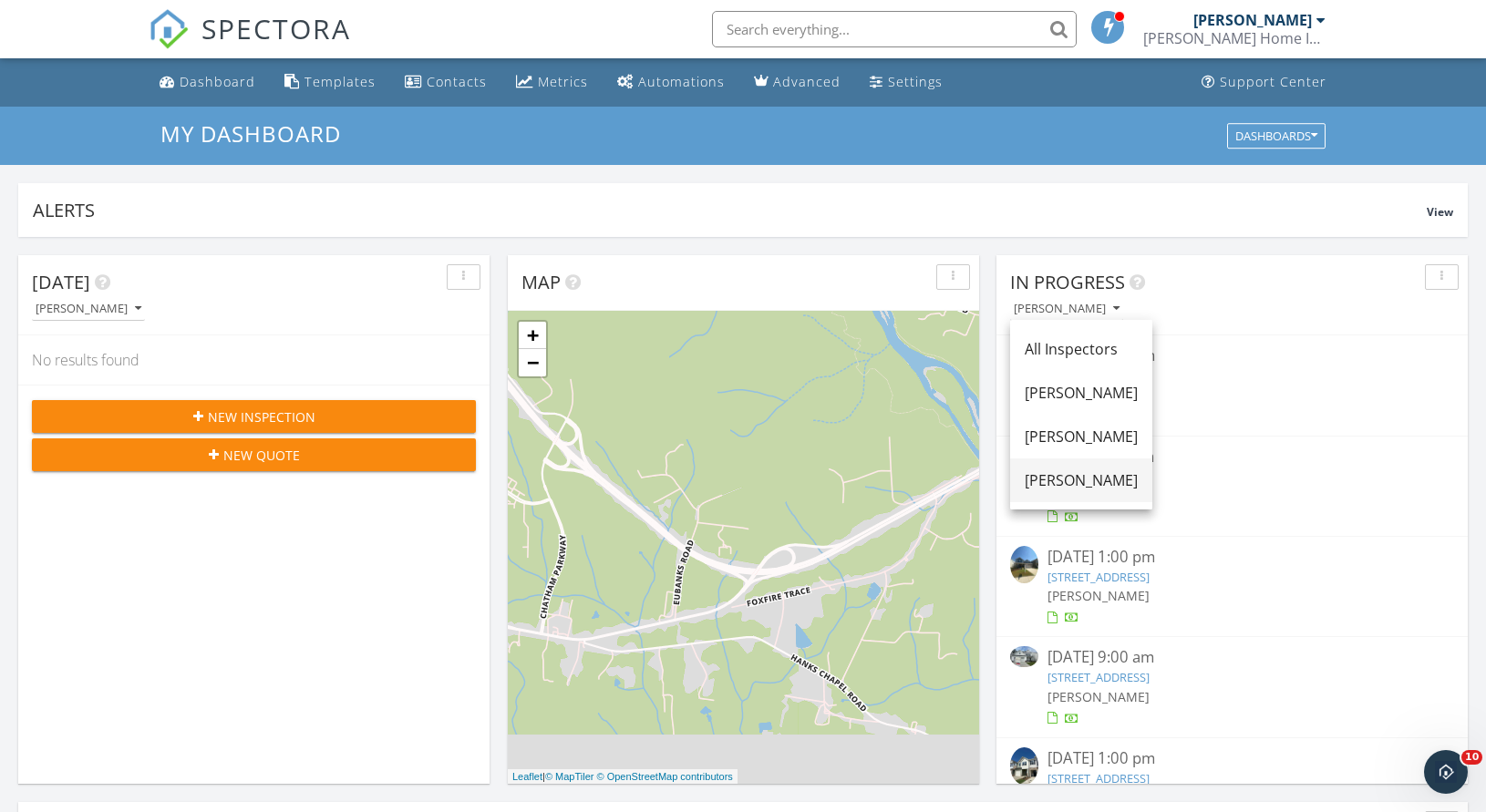
click at [1063, 488] on div "[PERSON_NAME]" at bounding box center [1081, 480] width 113 height 22
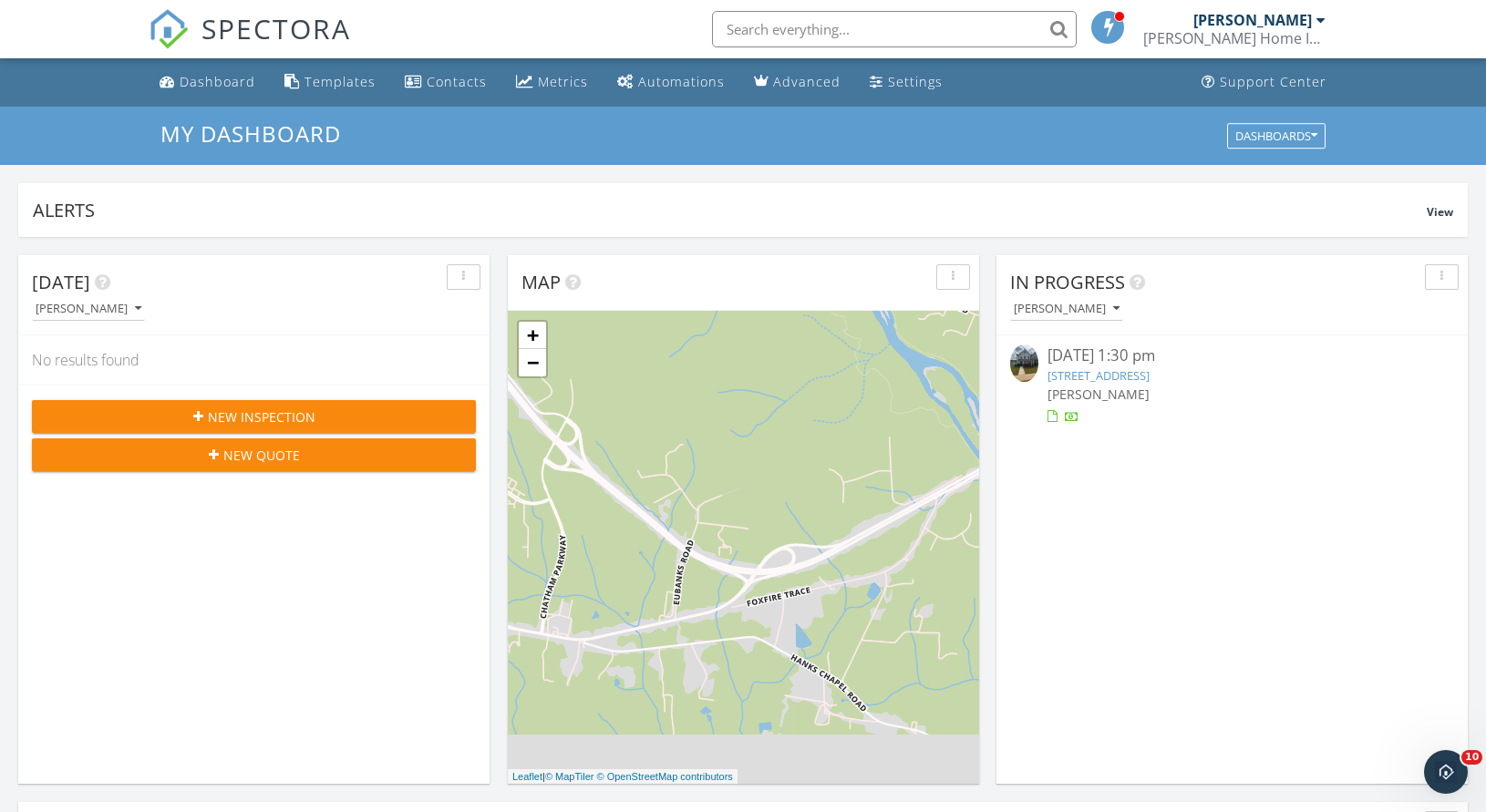
click at [1150, 371] on link "[STREET_ADDRESS]" at bounding box center [1098, 375] width 102 height 16
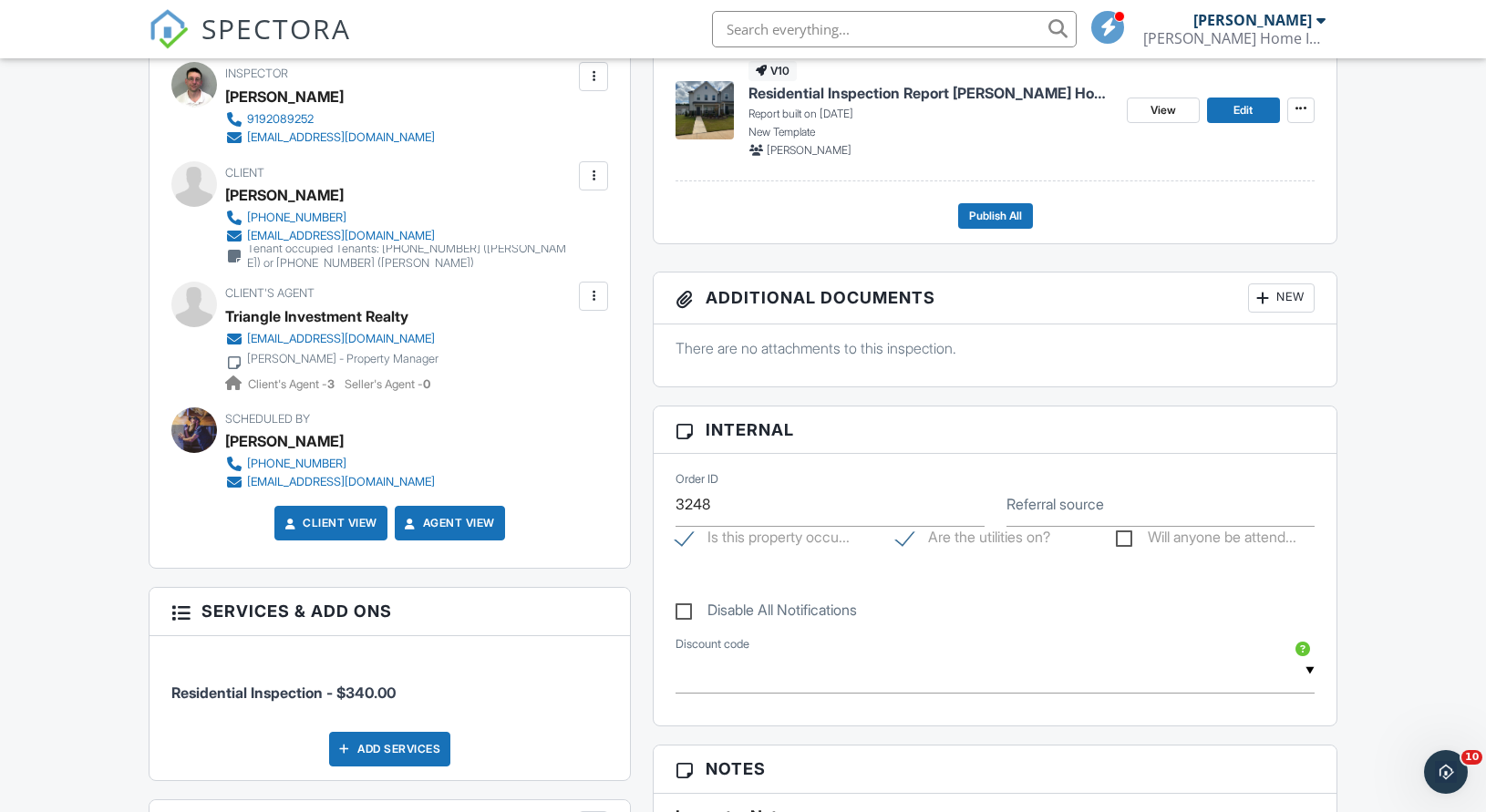
scroll to position [419, 0]
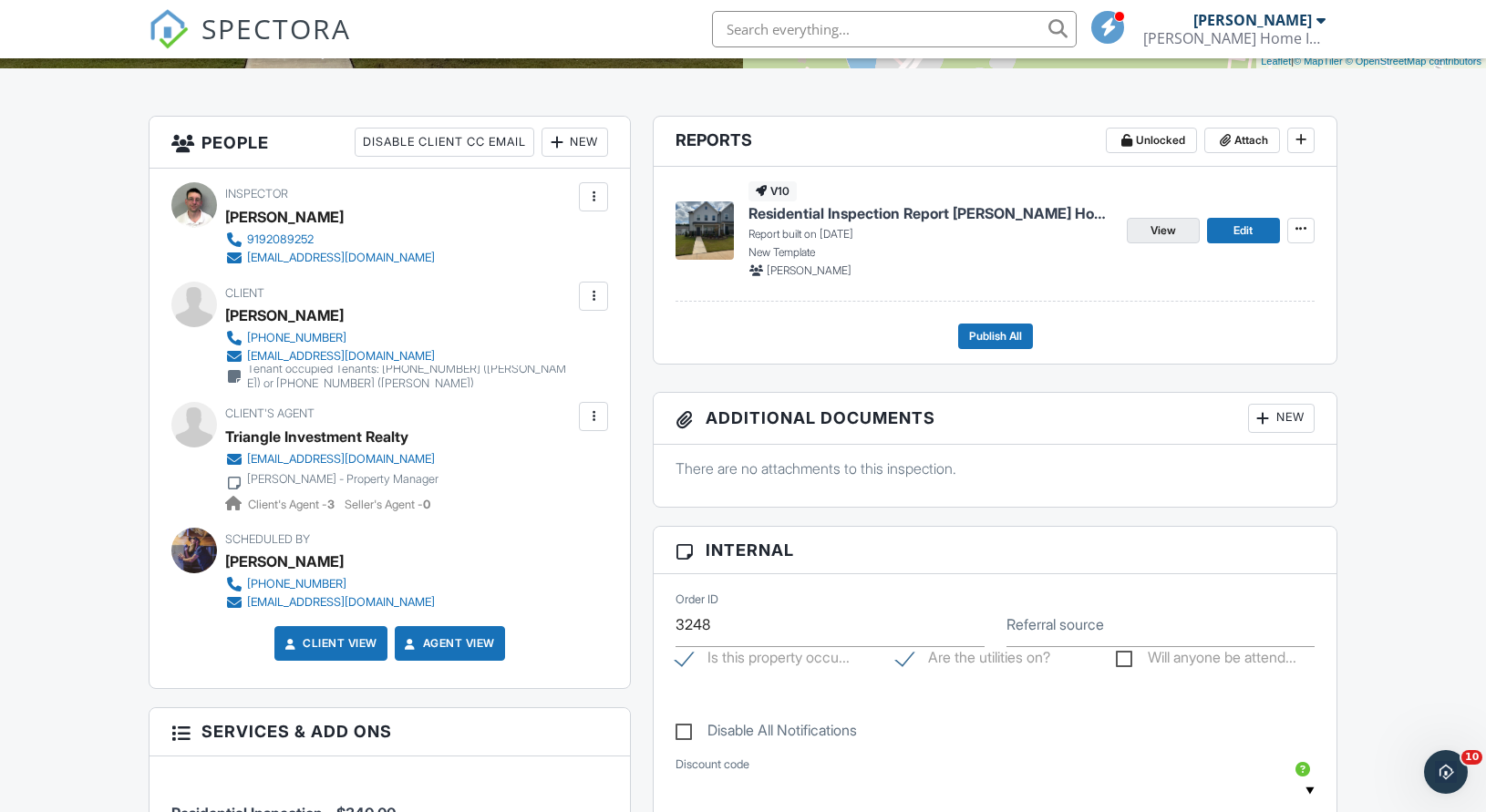
click at [1164, 230] on span "View" at bounding box center [1163, 230] width 25 height 18
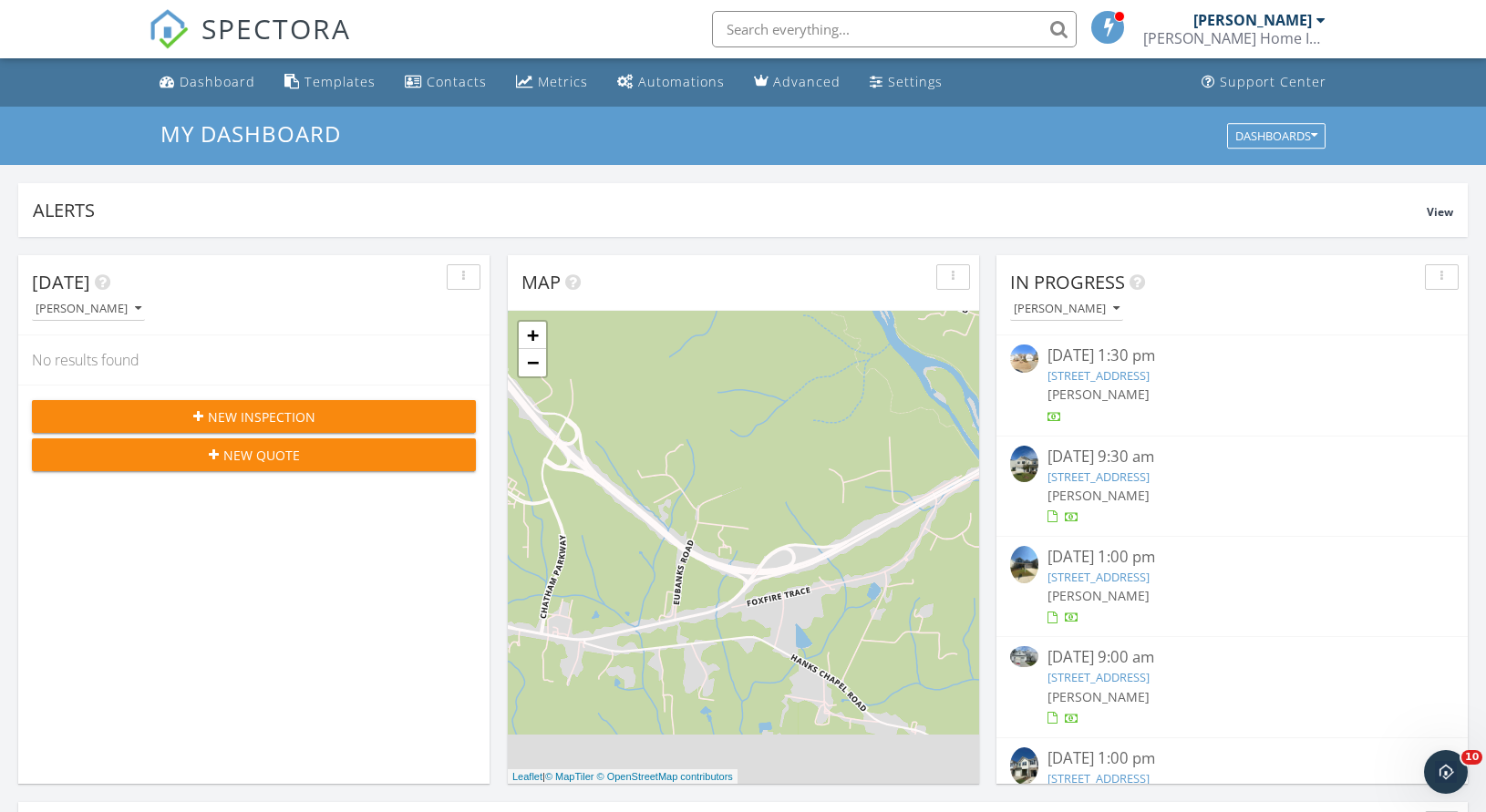
click at [1150, 480] on link "333 Canyon Gap Wy, Raleigh, NC 27610" at bounding box center [1098, 476] width 102 height 16
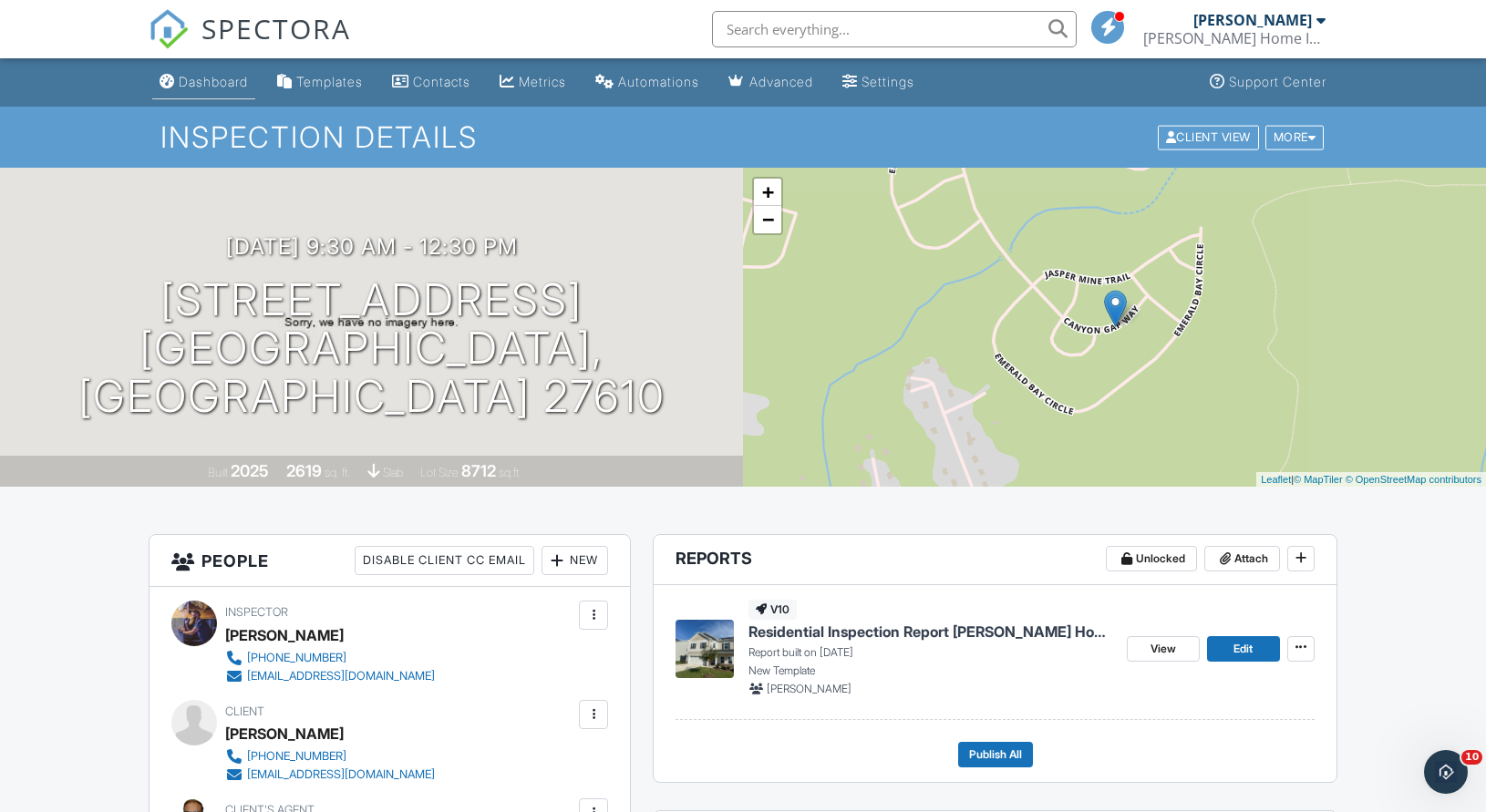
click at [201, 72] on link "Dashboard" at bounding box center [204, 83] width 103 height 34
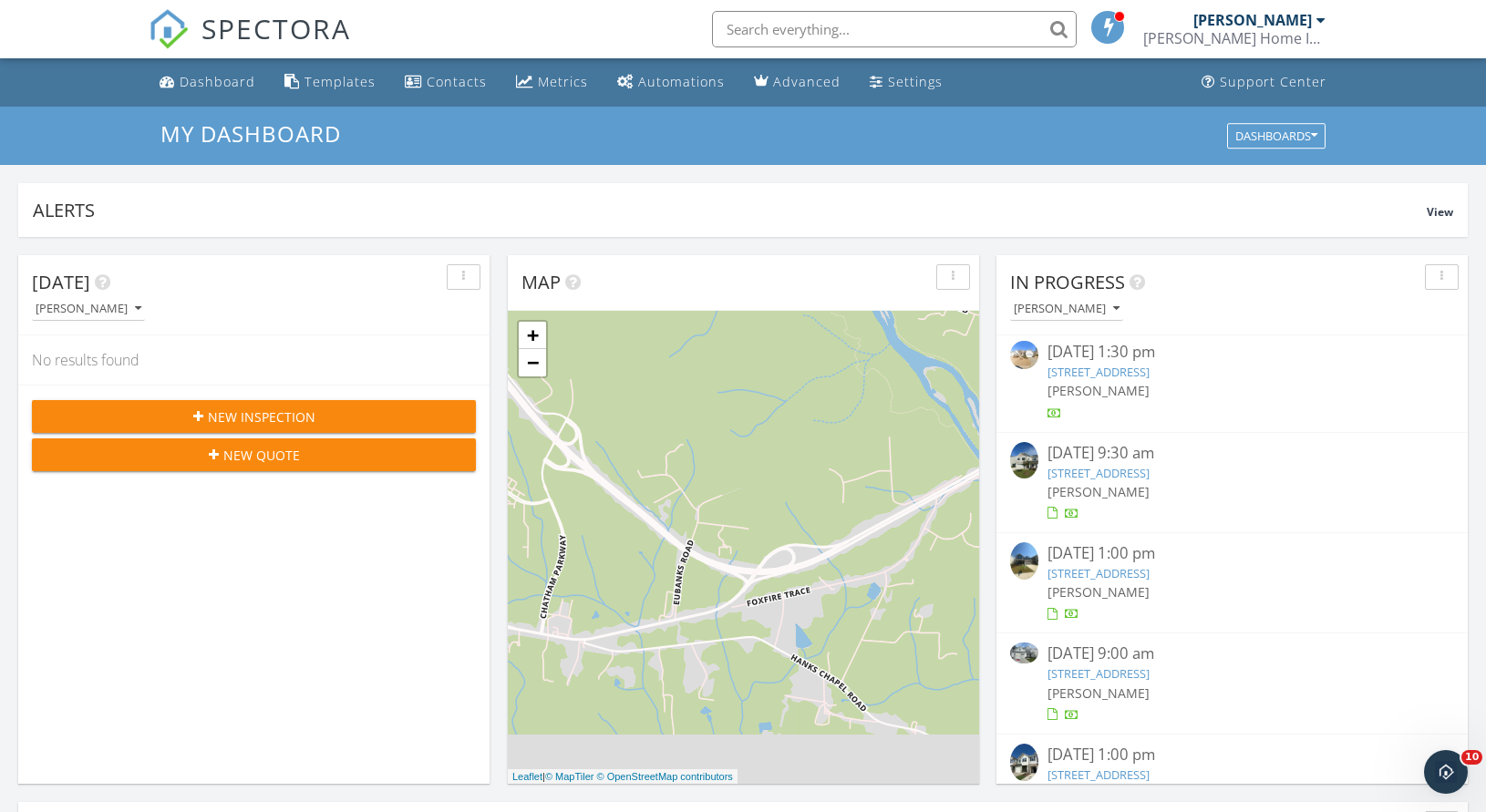
scroll to position [37, 0]
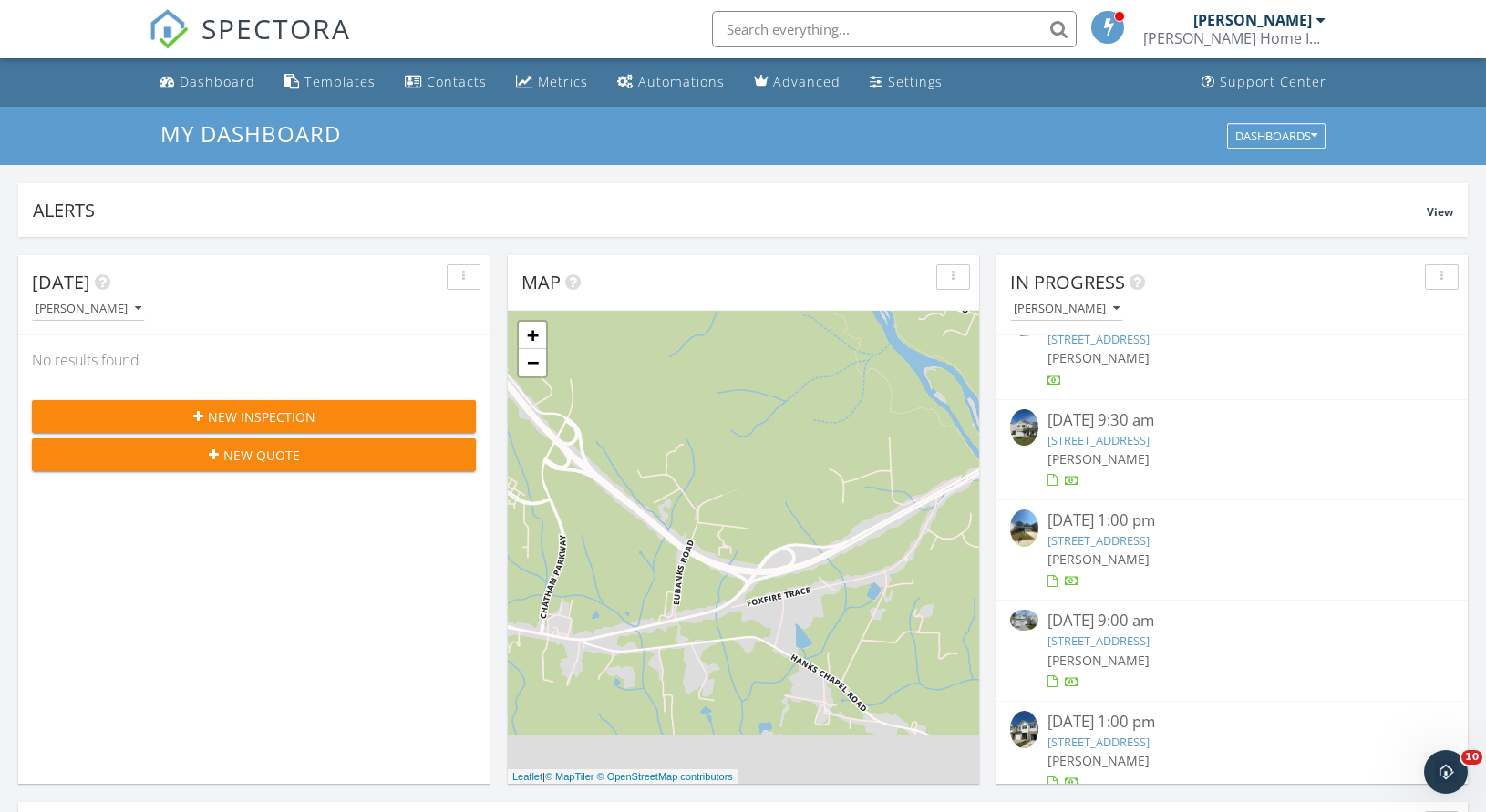
click at [1150, 734] on link "66 Bloodroot St, Angier, NC 27501" at bounding box center [1098, 742] width 102 height 16
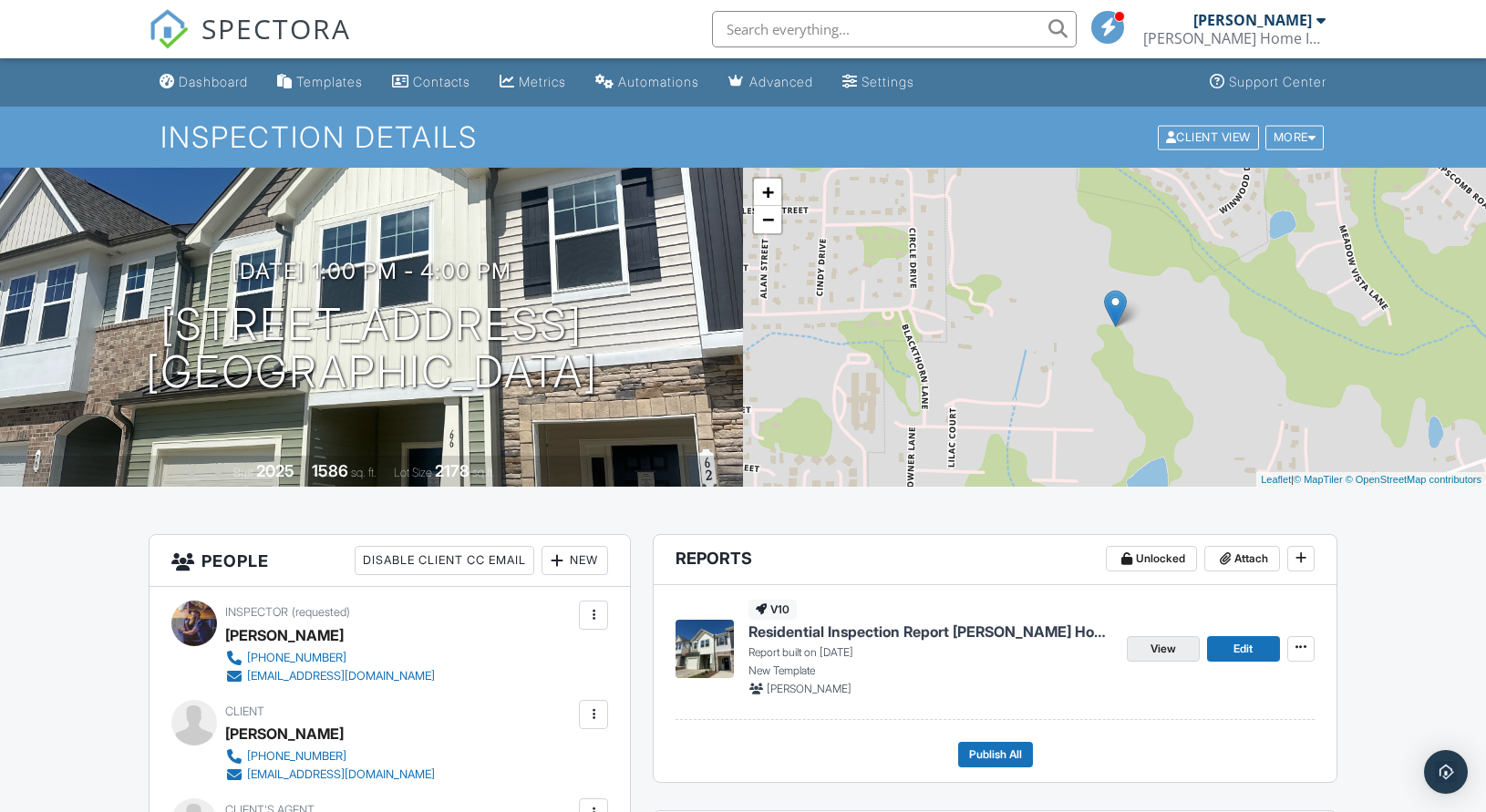
click at [1177, 648] on link "View" at bounding box center [1163, 649] width 73 height 25
click at [1166, 652] on span "View" at bounding box center [1163, 649] width 25 height 18
click at [1175, 645] on span "View" at bounding box center [1163, 649] width 25 height 18
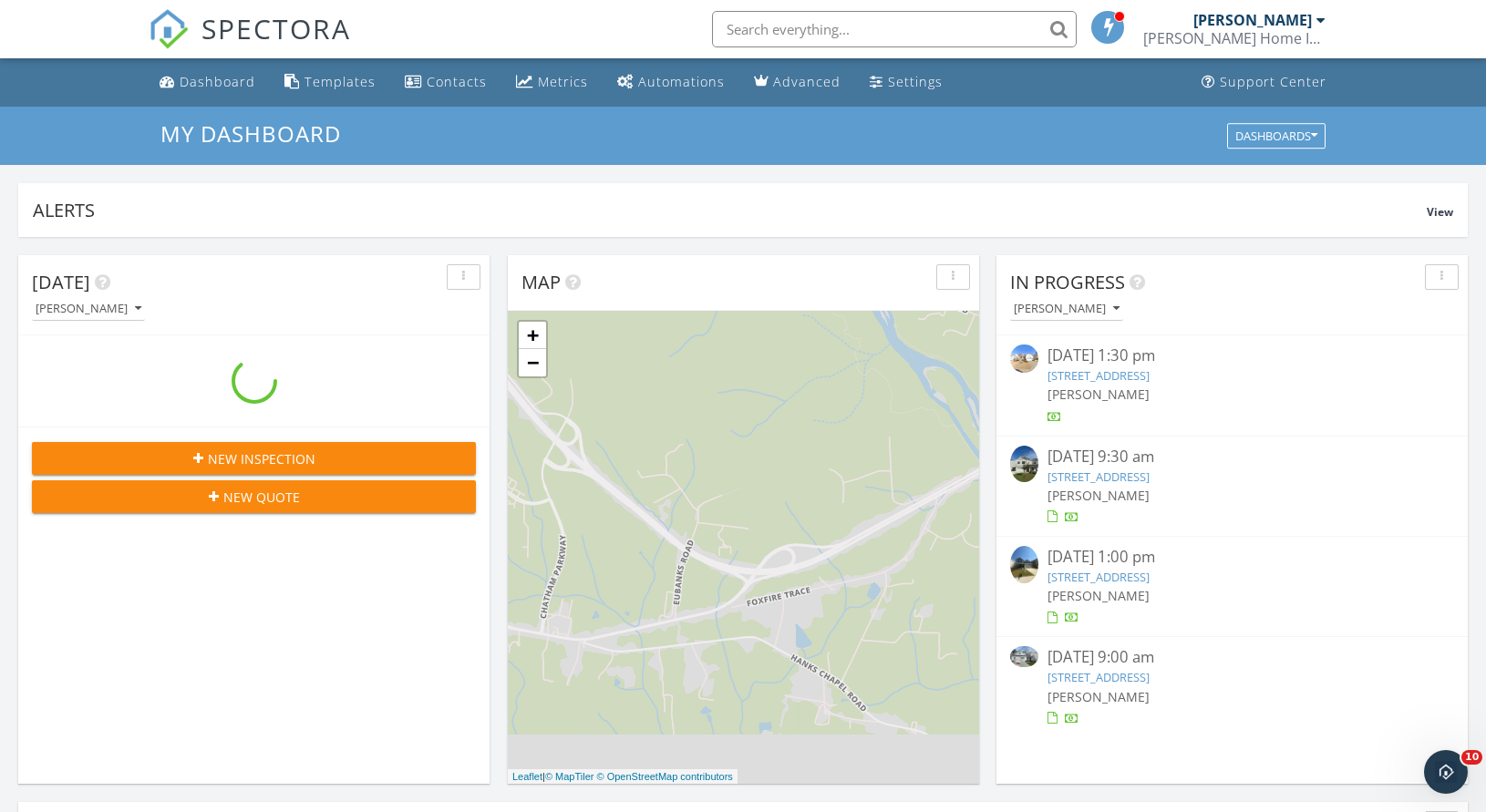
scroll to position [1688, 1514]
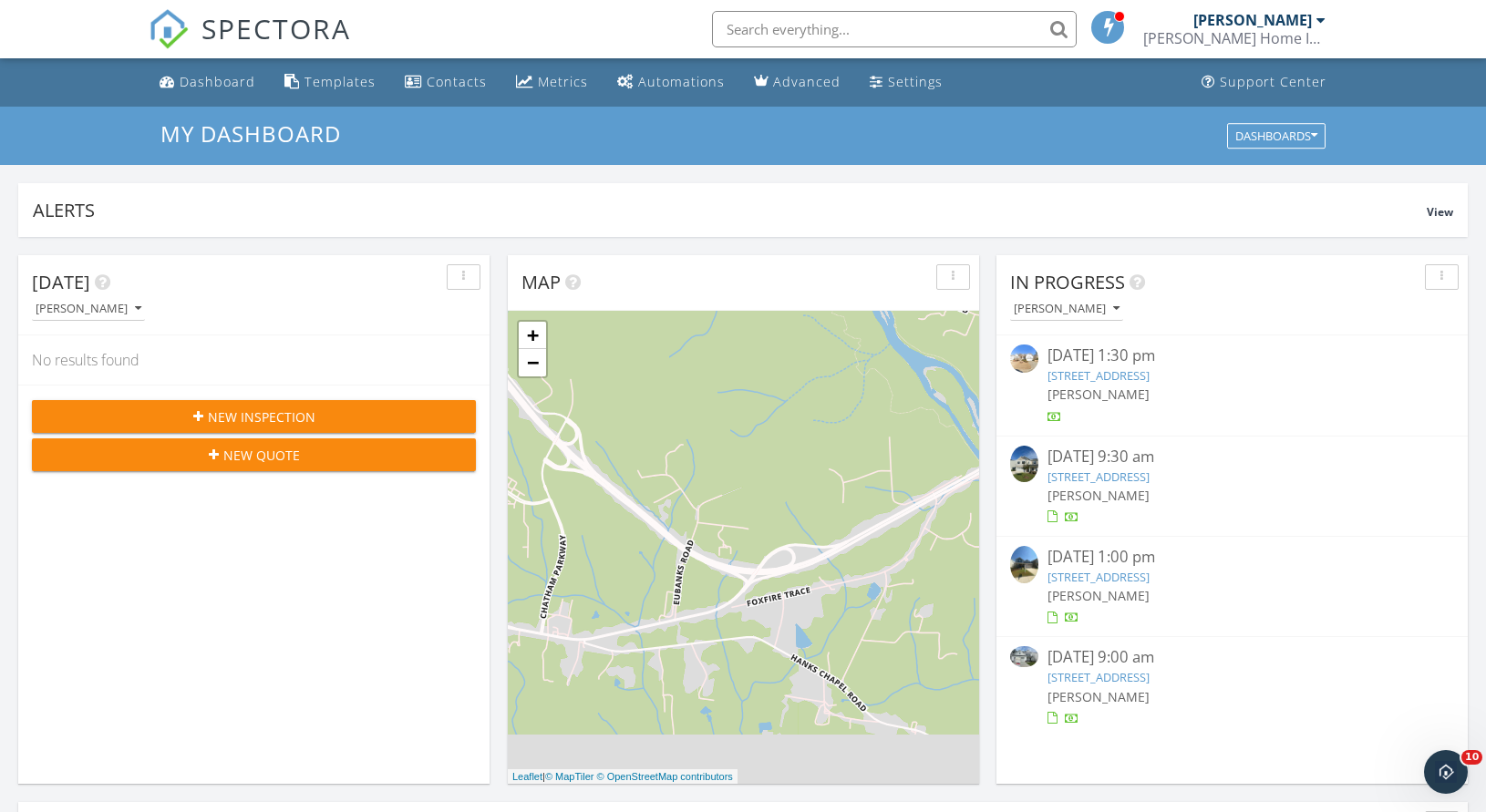
click at [1150, 577] on link "[STREET_ADDRESS]" at bounding box center [1098, 576] width 102 height 16
